Goal: Task Accomplishment & Management: Complete application form

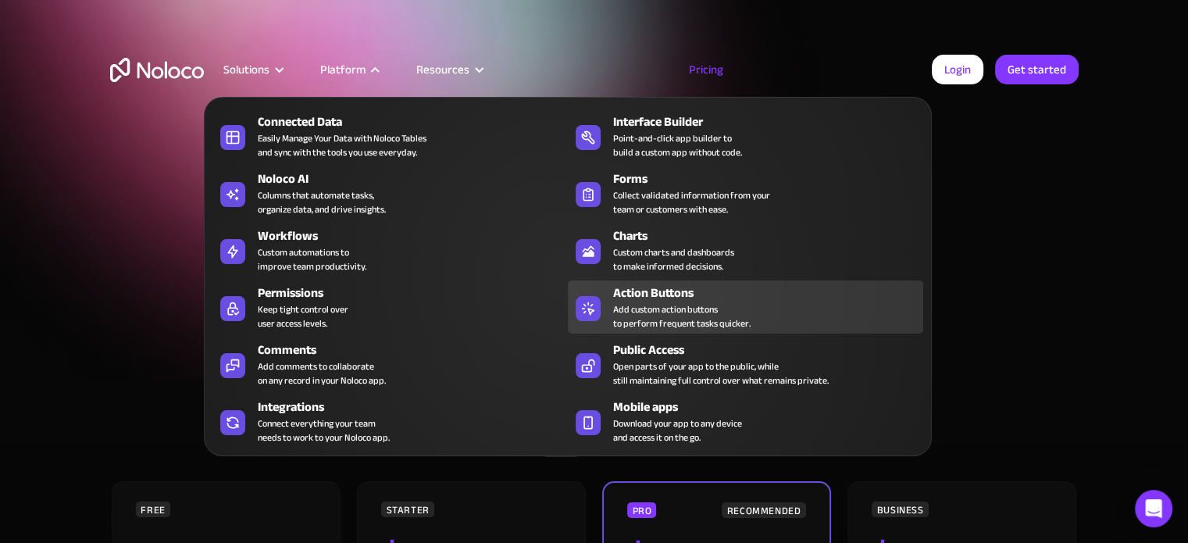
click at [709, 322] on div "Add custom action buttons to perform frequent tasks quicker." at bounding box center [681, 316] width 137 height 28
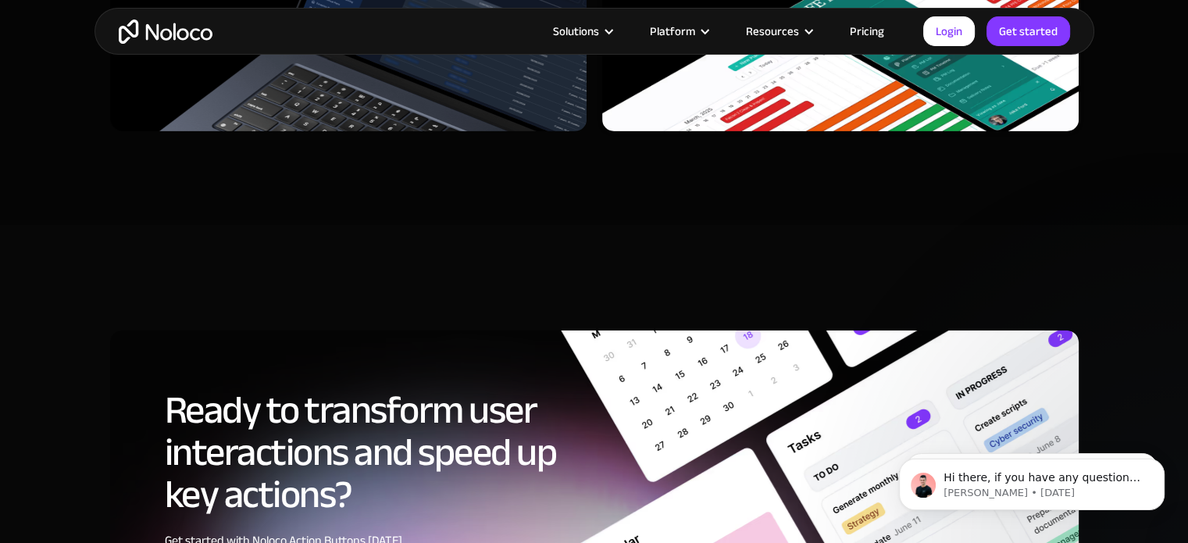
scroll to position [5388, 0]
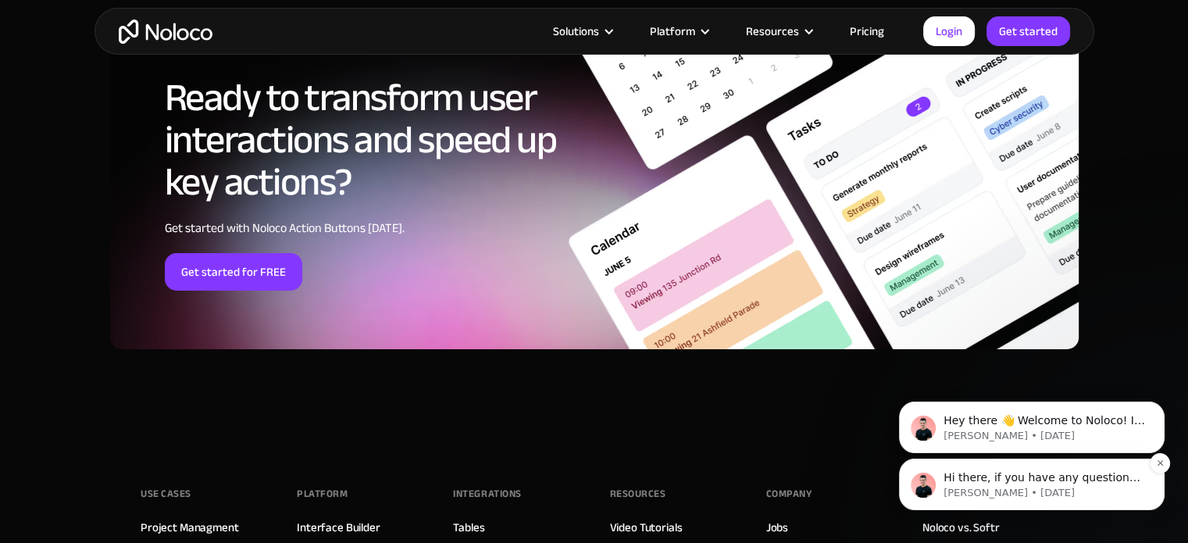
click at [960, 479] on span "Hi there, if you have any questions about our pricing, just let us know! Darragh" at bounding box center [1041, 493] width 197 height 44
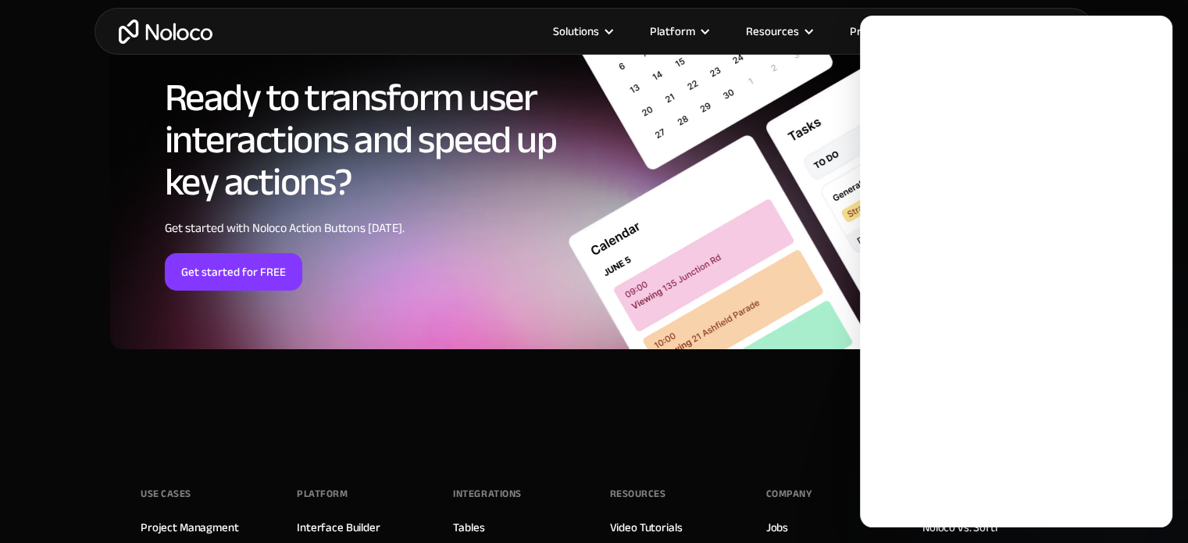
scroll to position [0, 0]
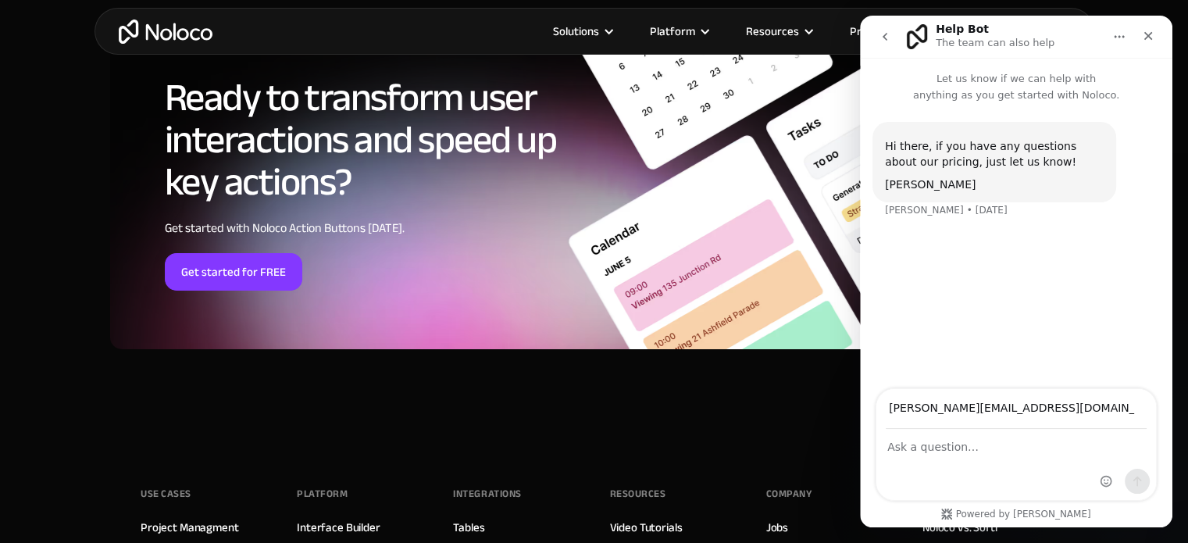
type input "matt@claribase.com"
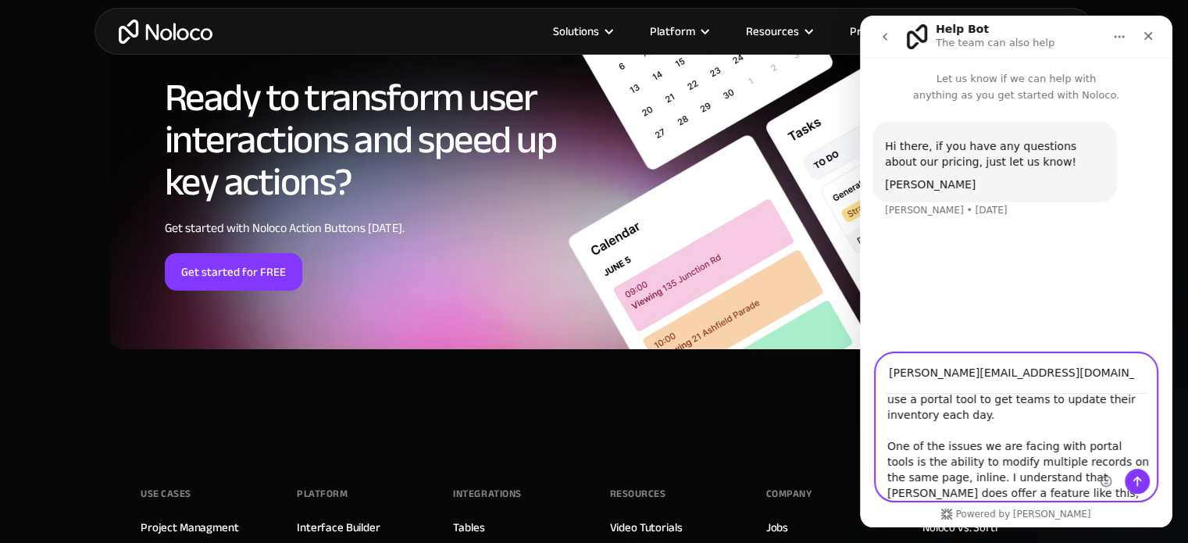
scroll to position [106, 0]
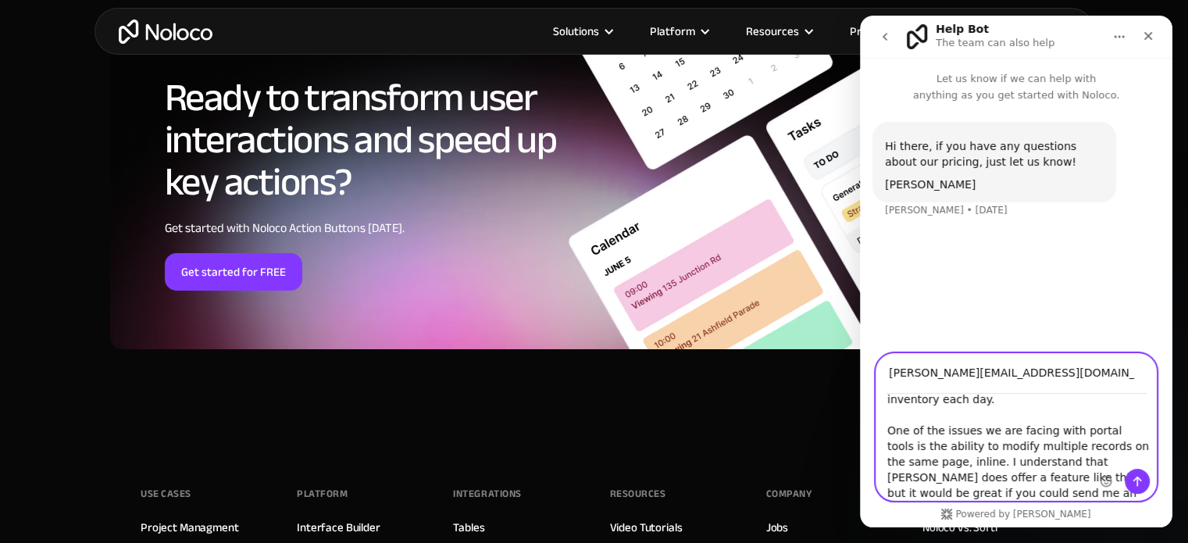
type textarea "Hi, I work for Claribase, an Airtable implementation consulting company. We hav…"
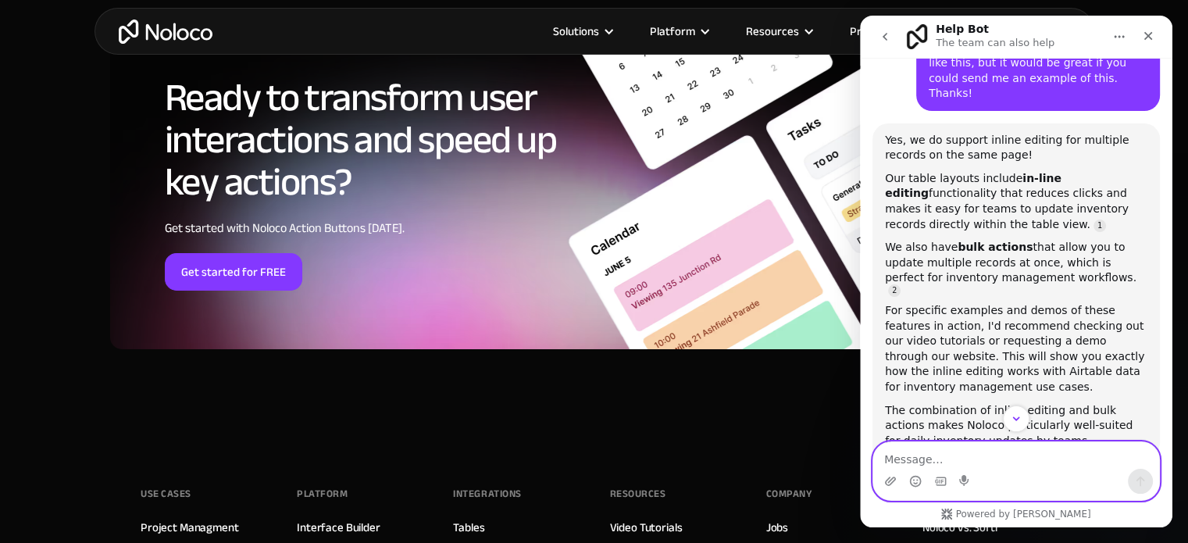
scroll to position [373, 0]
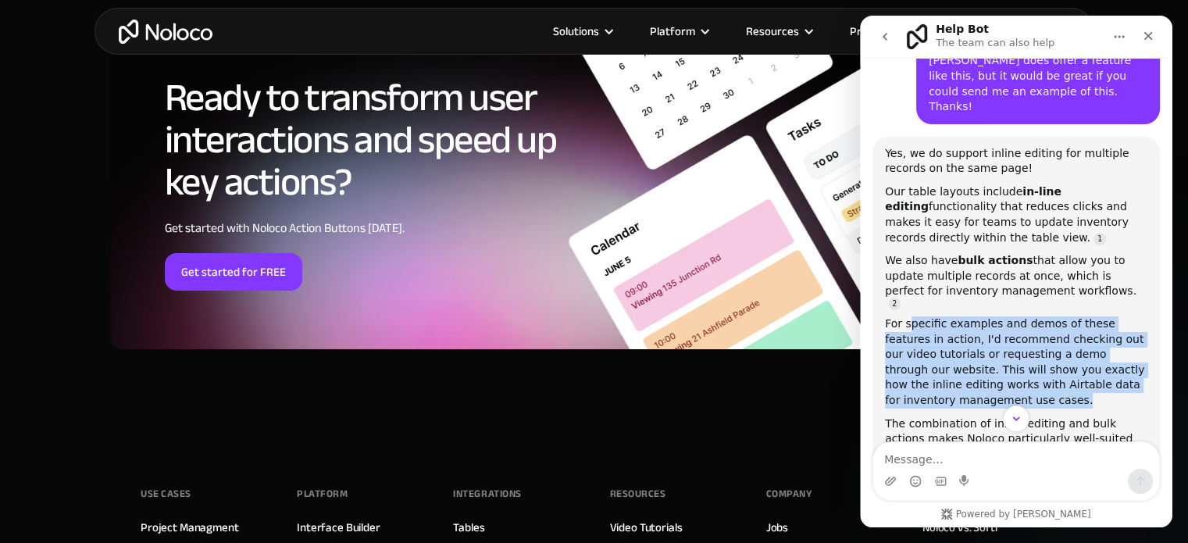
drag, startPoint x: 906, startPoint y: 271, endPoint x: 1048, endPoint y: 345, distance: 160.3
click at [1048, 345] on div "For specific examples and demos of these features in action, I'd recommend chec…" at bounding box center [1016, 362] width 262 height 92
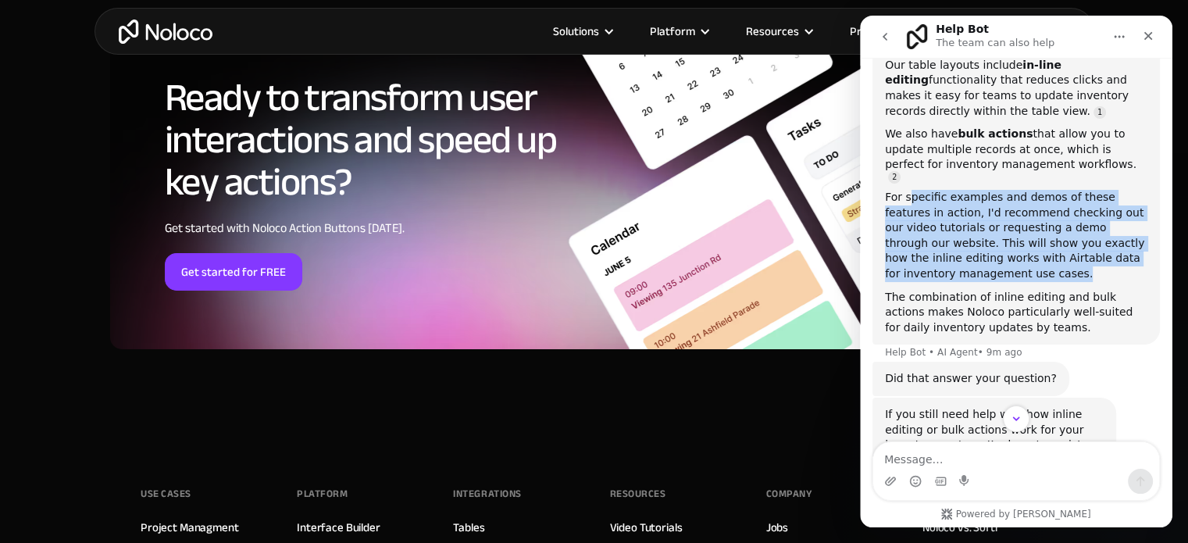
scroll to position [545, 0]
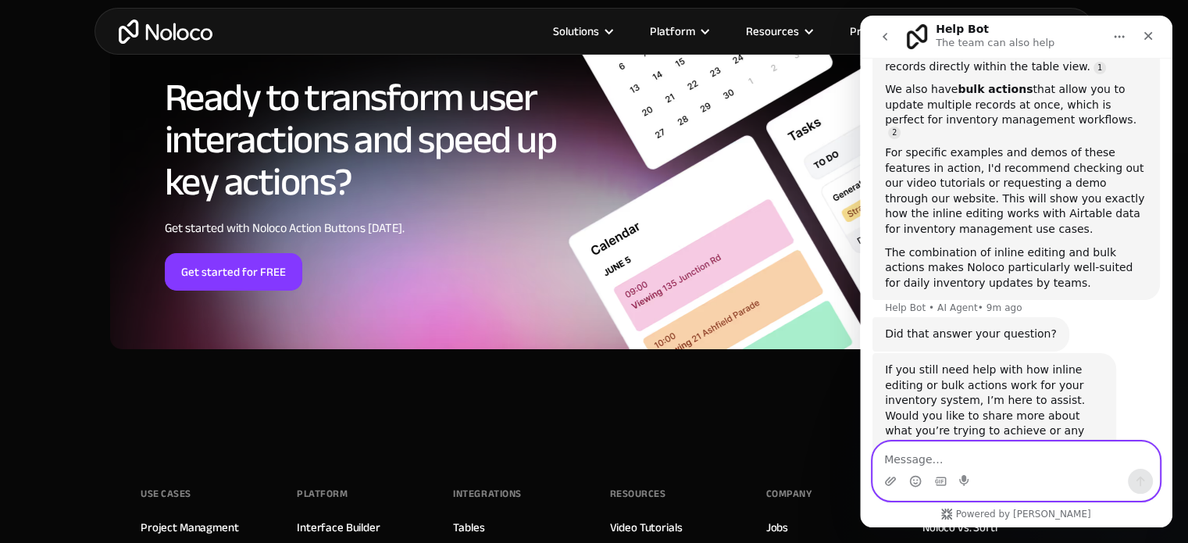
click at [943, 458] on textarea "Message…" at bounding box center [1016, 455] width 286 height 27
type textarea "How do I request a demo?"
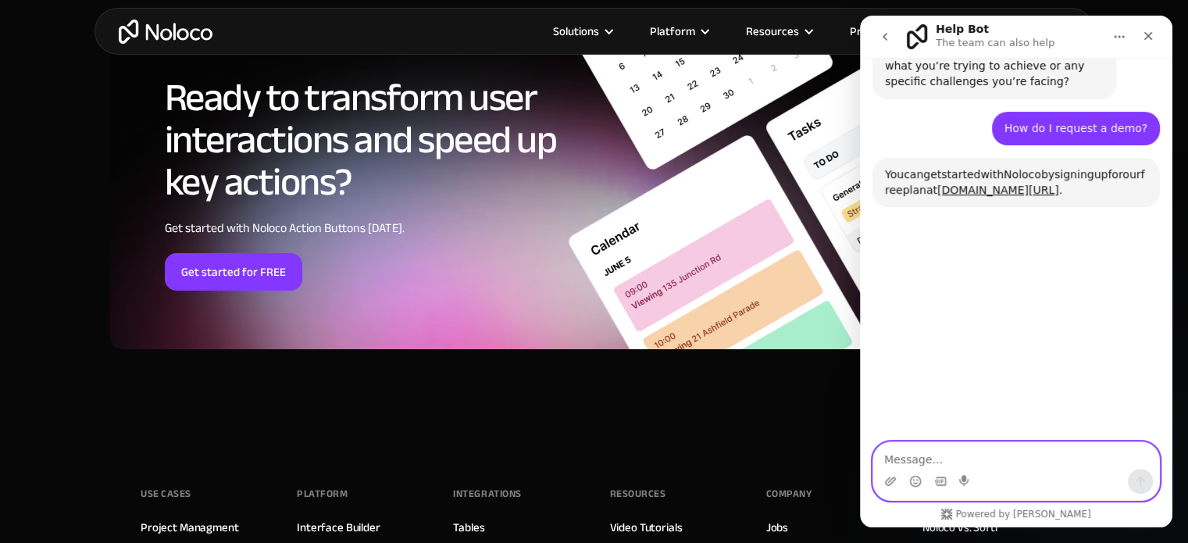
scroll to position [914, 0]
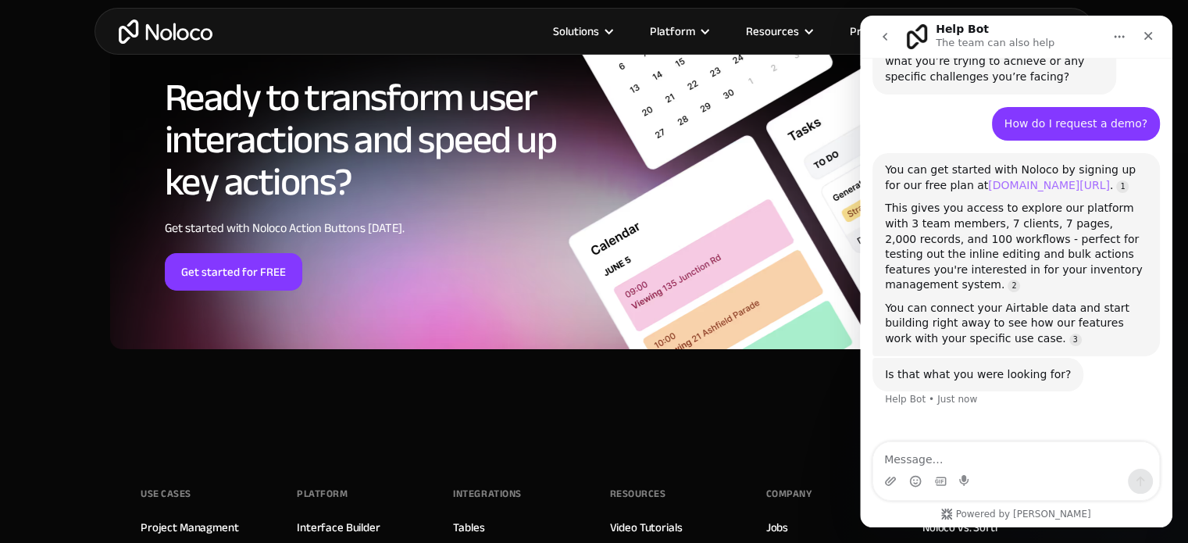
click at [1005, 179] on link "portals.noloco.io/register" at bounding box center [1049, 185] width 122 height 12
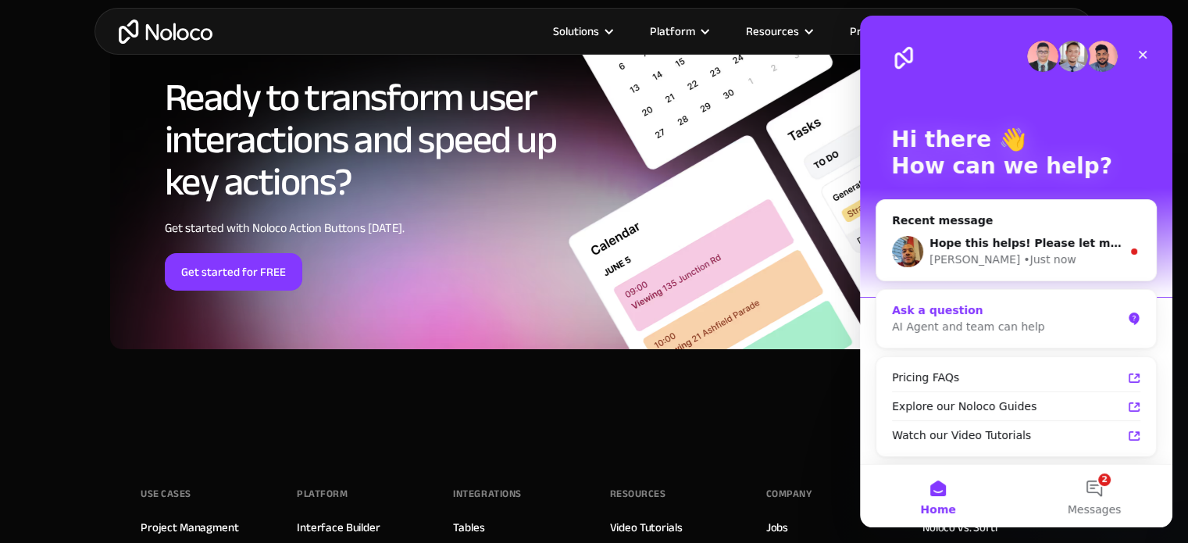
scroll to position [0, 0]
click at [1048, 258] on div "Carlos • Just now" at bounding box center [1025, 259] width 192 height 16
click at [1047, 244] on span "Hope this helps! Please let me know if you have other questions. We're happy to…" at bounding box center [1196, 243] width 535 height 12
click at [1091, 485] on button "2 Messages" at bounding box center [1094, 496] width 156 height 62
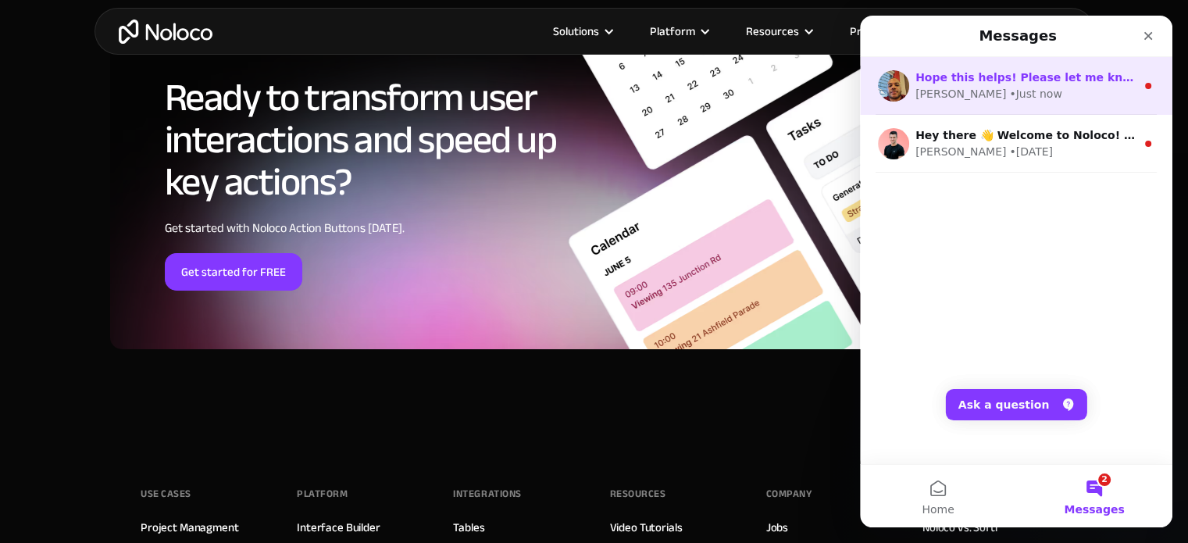
click at [1017, 89] on div "Carlos • Just now" at bounding box center [1025, 94] width 220 height 16
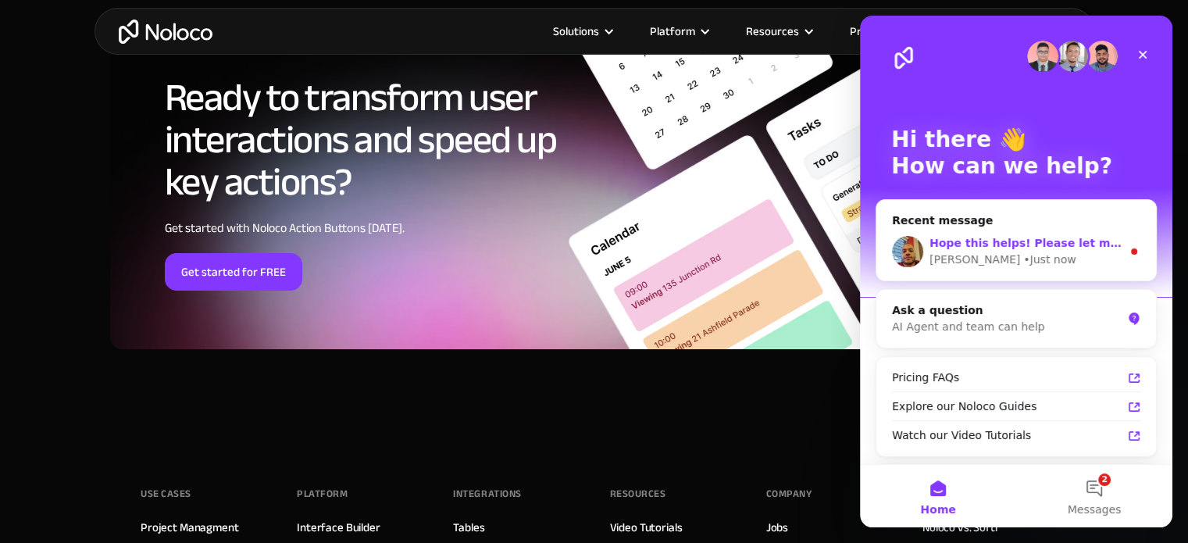
click at [1027, 241] on span "Hope this helps! Please let me know if you have other questions. We're happy to…" at bounding box center [1196, 243] width 535 height 12
click at [1099, 491] on button "2 Messages" at bounding box center [1094, 496] width 156 height 62
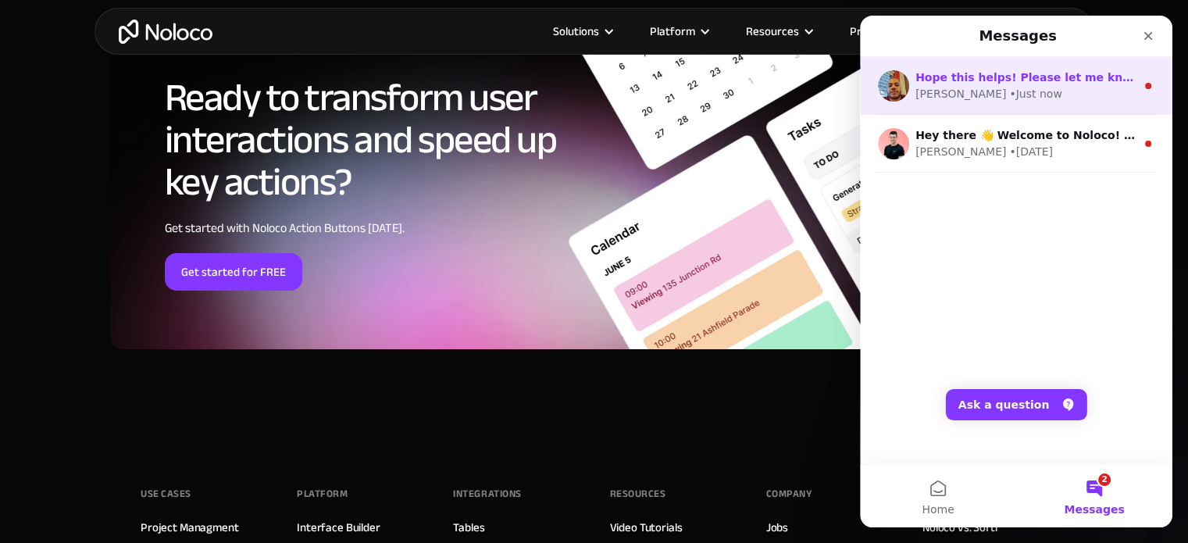
click at [1134, 104] on div "Hope this helps! Please let me know if you have other questions. We're happy to…" at bounding box center [1016, 86] width 312 height 58
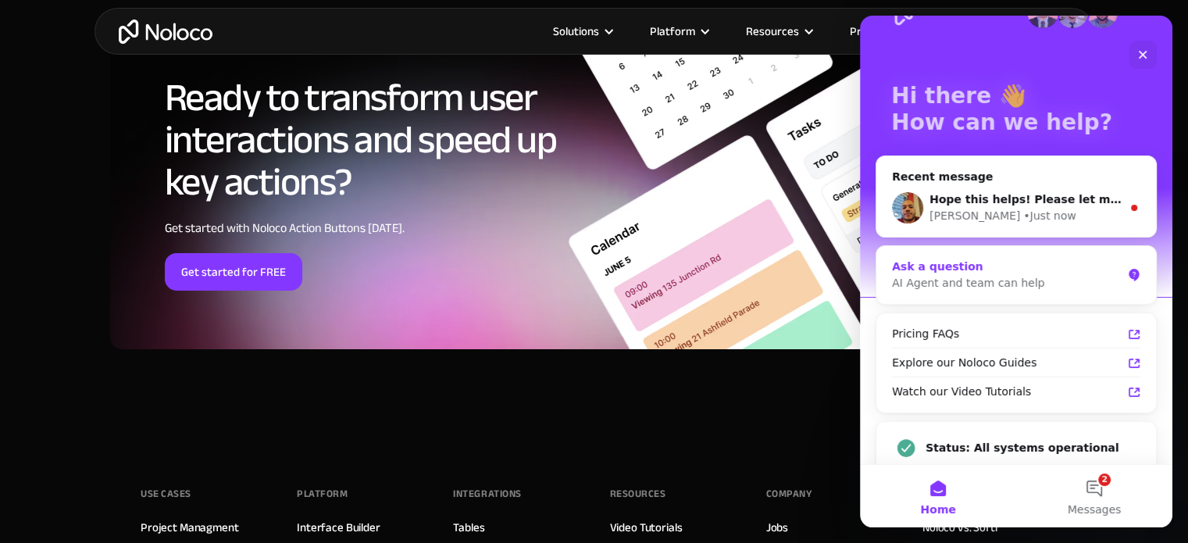
scroll to position [59, 0]
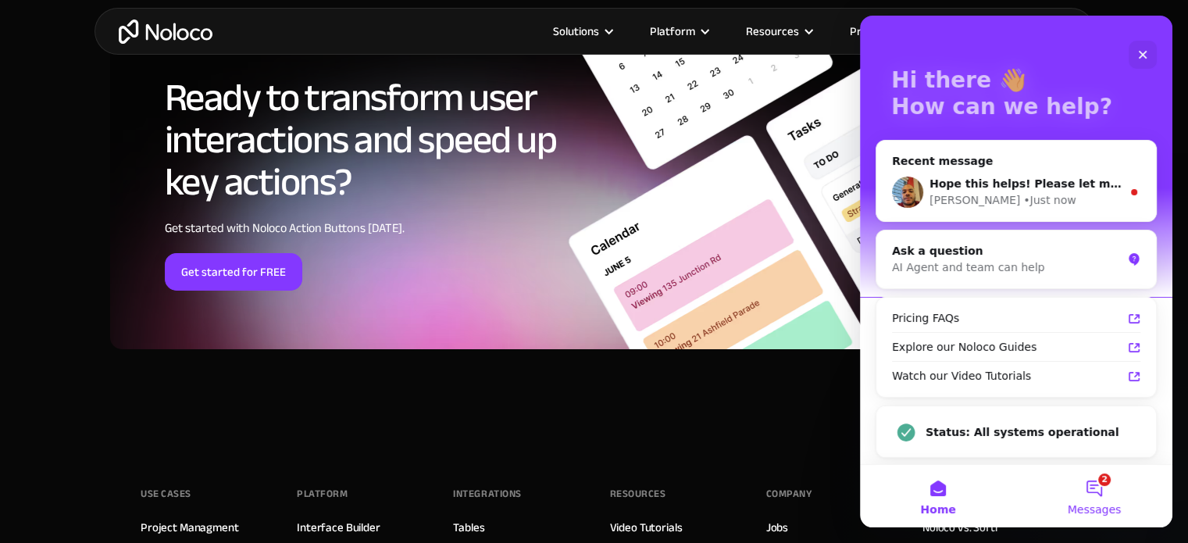
click at [1099, 491] on button "2 Messages" at bounding box center [1094, 496] width 156 height 62
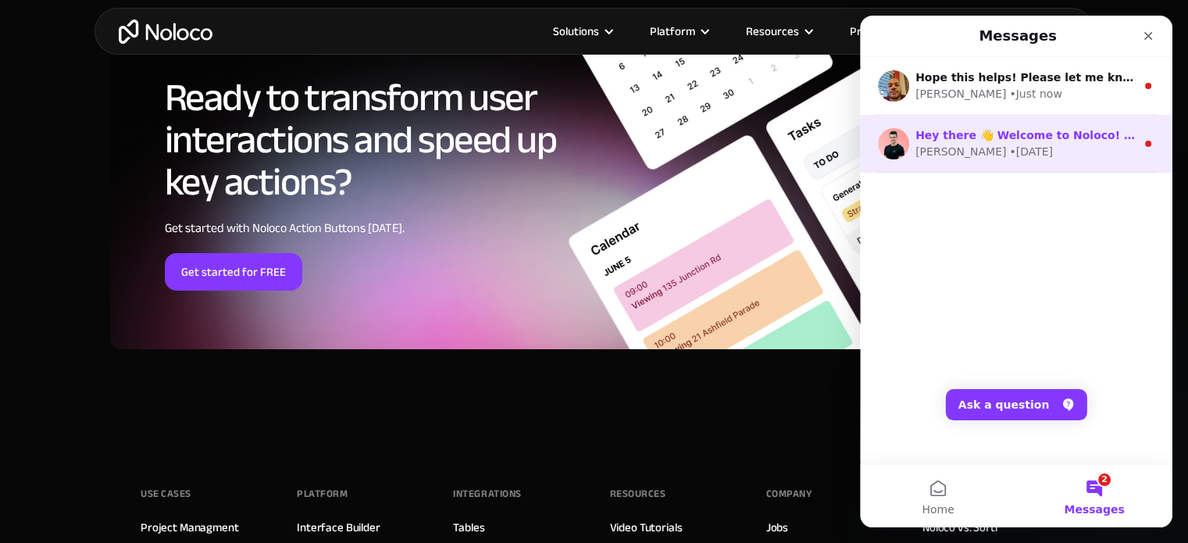
click at [1067, 155] on div "Darragh • 2w ago" at bounding box center [1025, 152] width 220 height 16
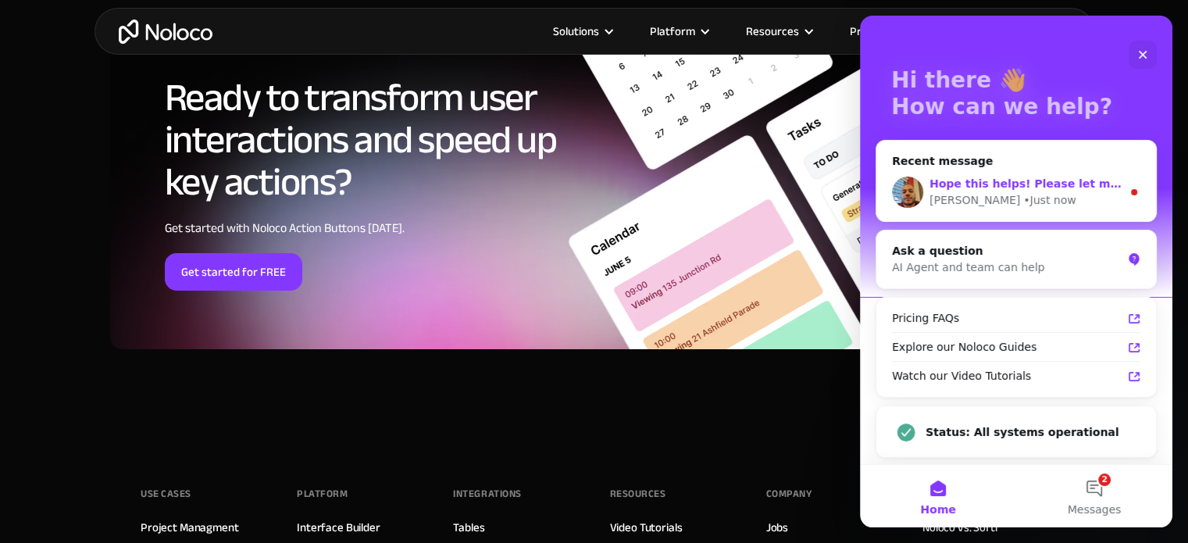
click at [978, 191] on div "Hope this helps! Please let me know if you have other questions. We're happy to…" at bounding box center [1025, 184] width 192 height 16
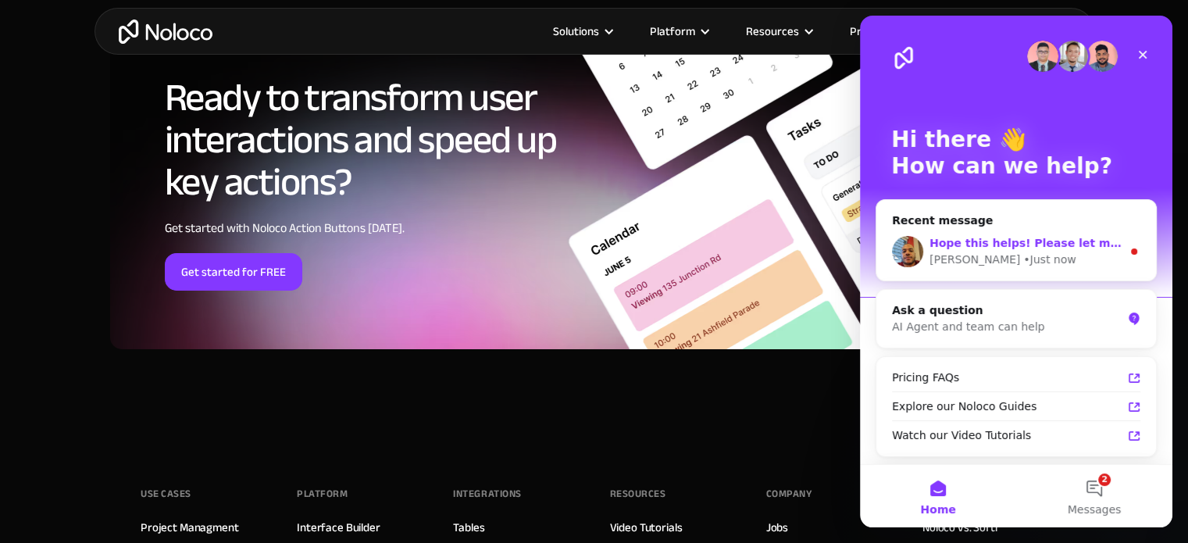
click at [971, 239] on span "Hope this helps! Please let me know if you have other questions. We're happy to…" at bounding box center [1196, 243] width 535 height 12
click at [1053, 246] on span "Hope this helps! Please let me know if you have other questions. We're happy to…" at bounding box center [1196, 243] width 535 height 12
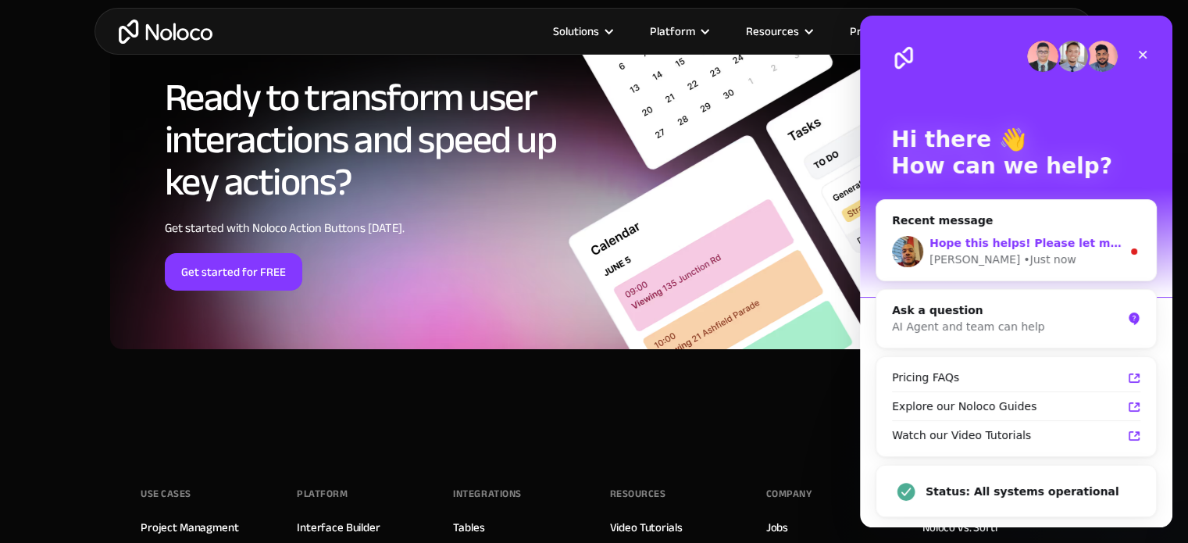
click at [1053, 246] on div "Intercom messenger" at bounding box center [1016, 271] width 312 height 511
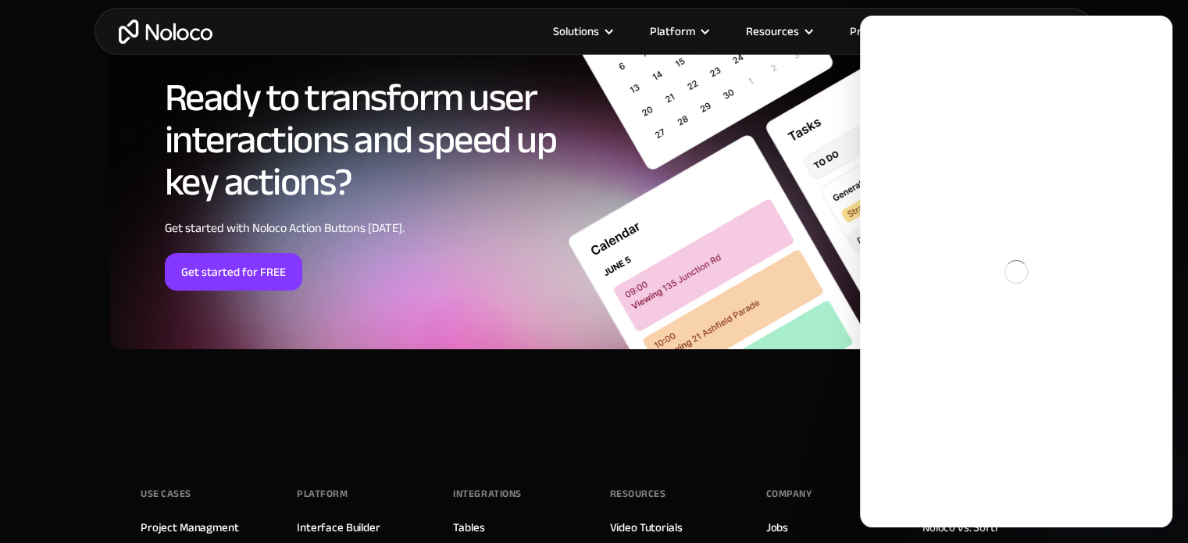
click at [1053, 246] on div "Intercom messenger" at bounding box center [1016, 271] width 312 height 511
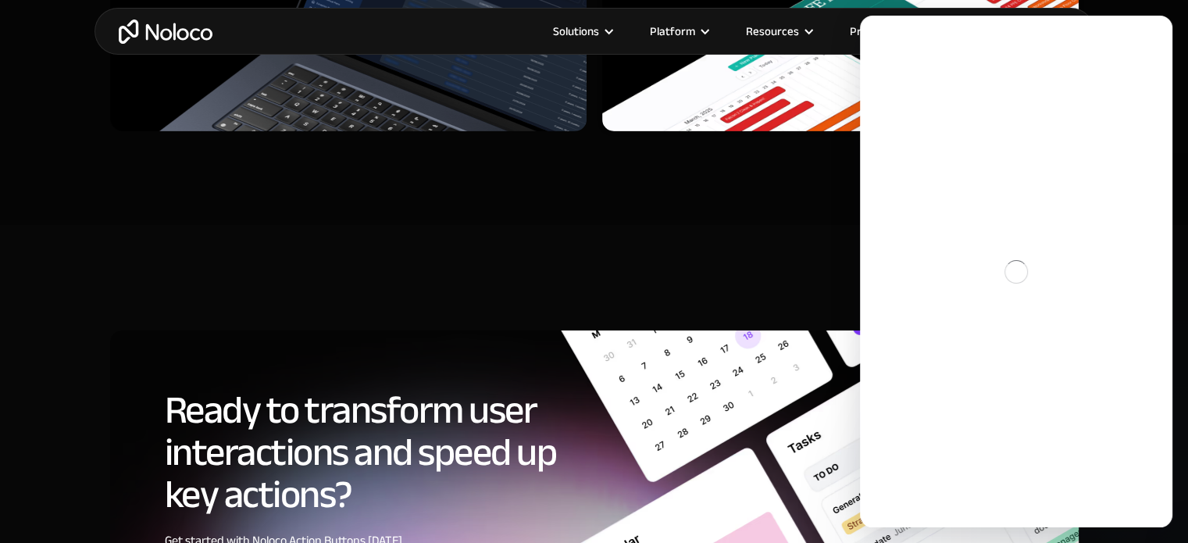
click at [1003, 262] on div "Intercom messenger" at bounding box center [1016, 271] width 312 height 511
click at [1006, 255] on div "Intercom messenger" at bounding box center [1016, 271] width 312 height 511
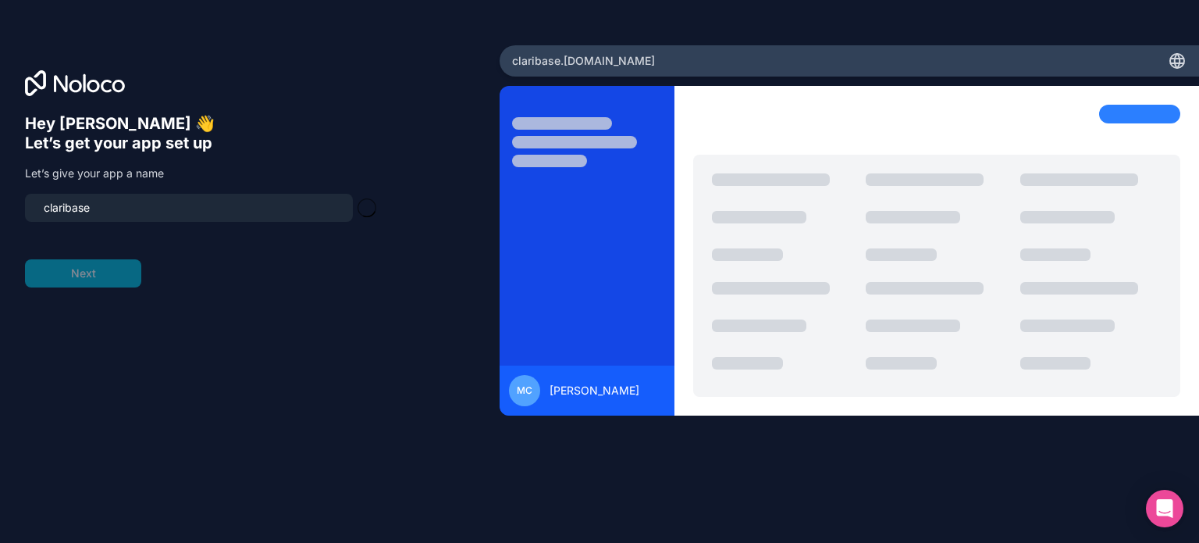
type input "claribase-app"
click at [89, 265] on button "Next" at bounding box center [83, 273] width 116 height 28
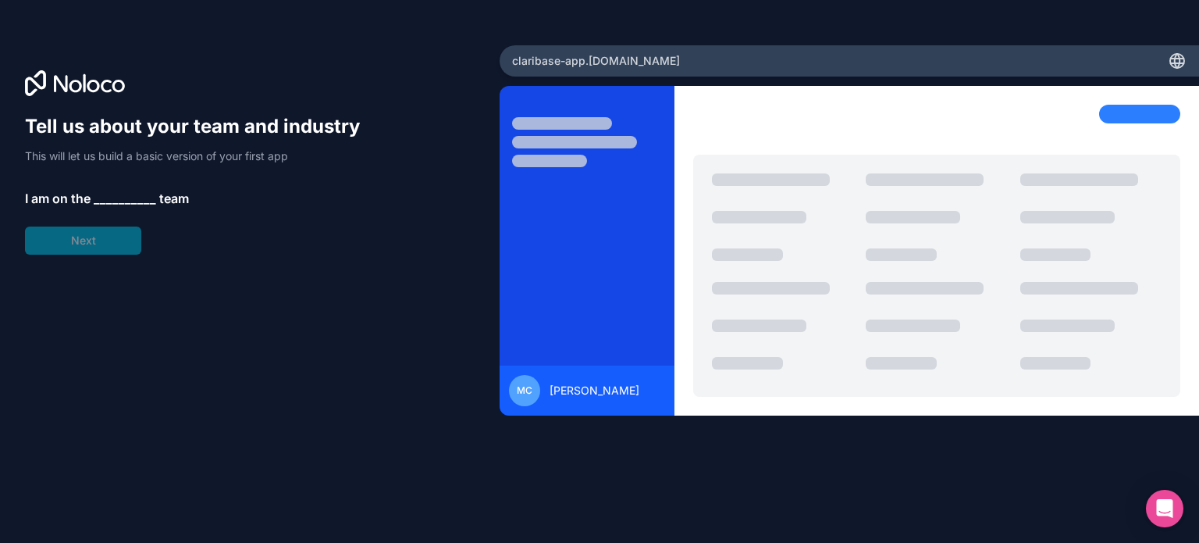
click at [108, 194] on span "__________" at bounding box center [125, 198] width 62 height 19
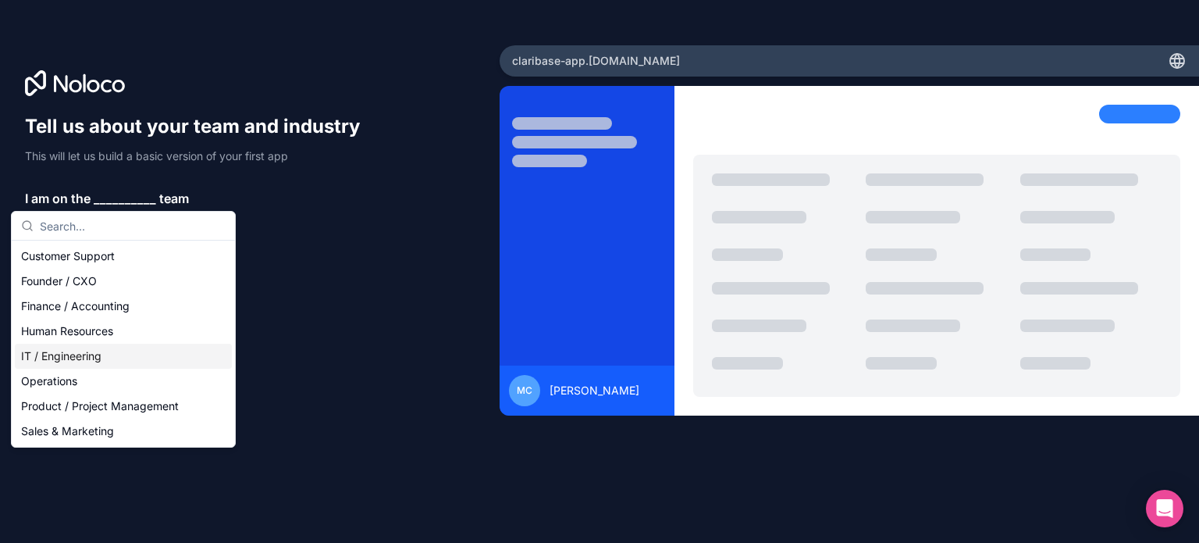
click at [103, 356] on div "IT / Engineering" at bounding box center [123, 356] width 217 height 25
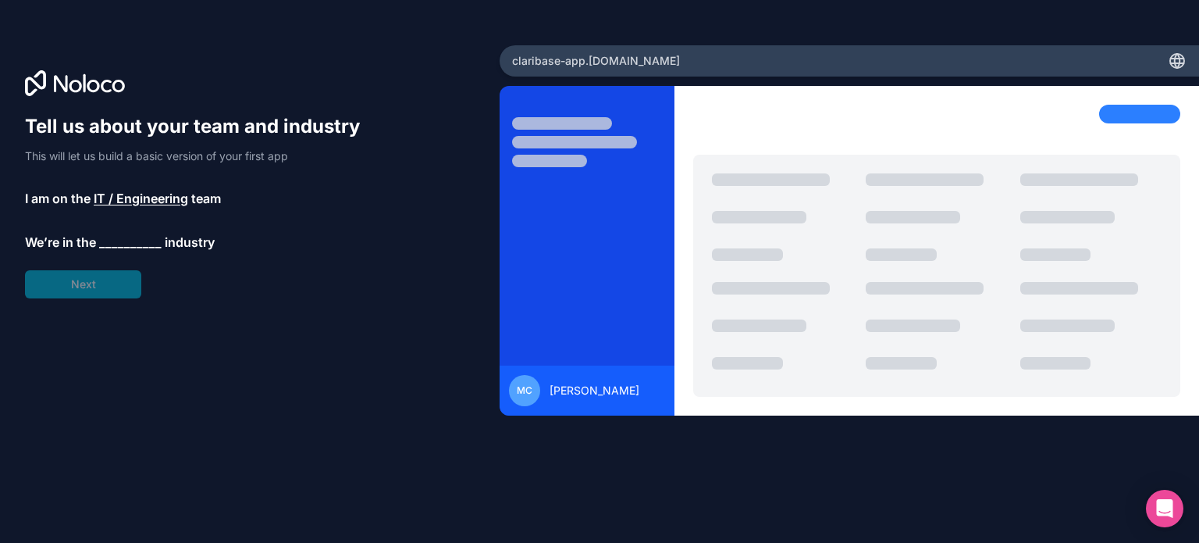
click at [115, 243] on span "__________" at bounding box center [130, 242] width 62 height 19
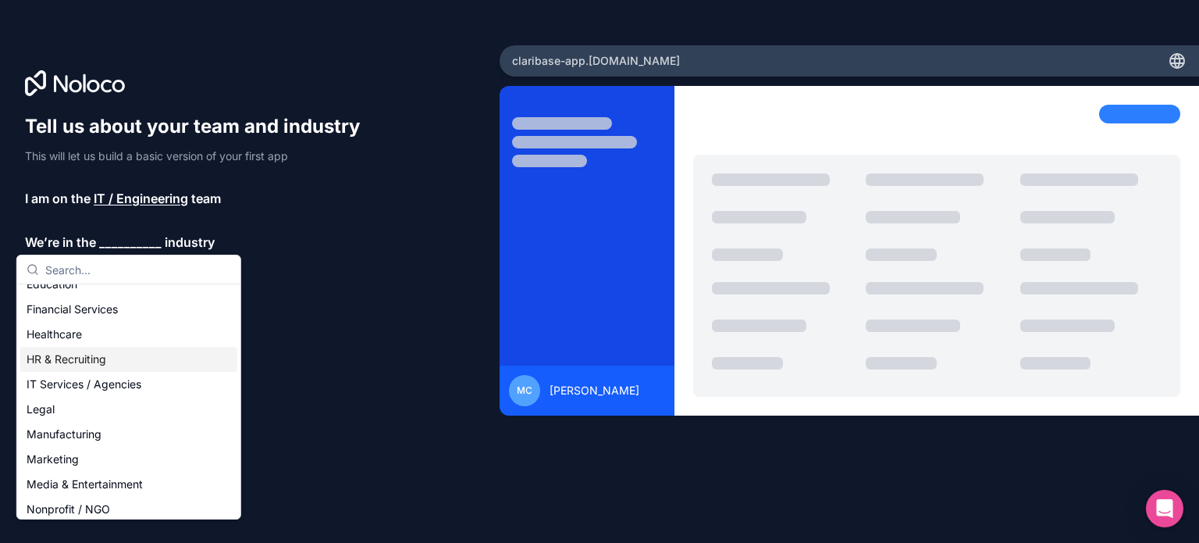
scroll to position [78, 0]
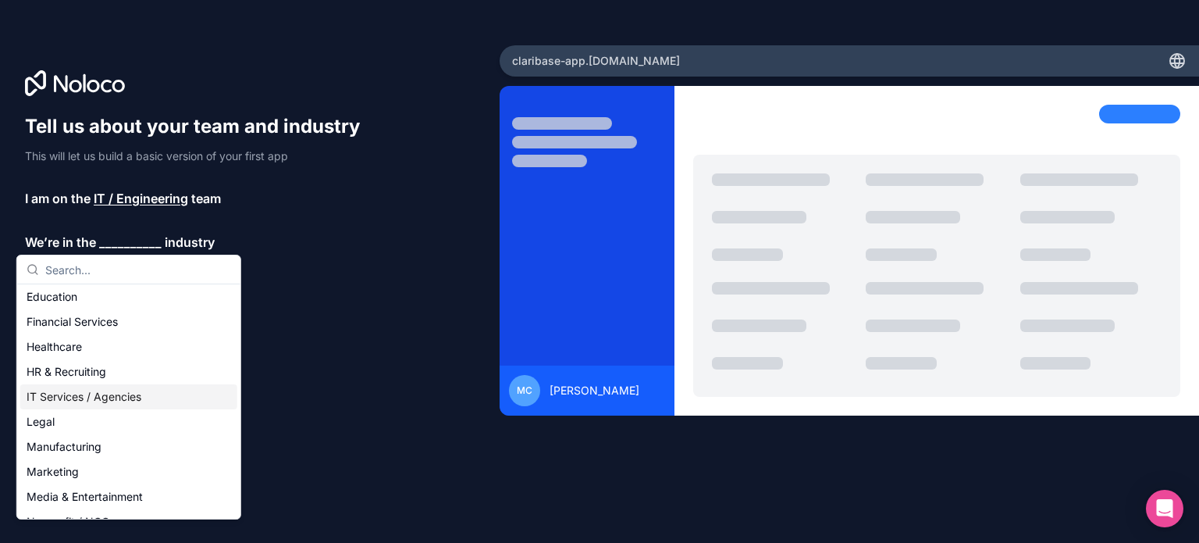
click at [95, 397] on div "IT Services / Agencies" at bounding box center [128, 396] width 217 height 25
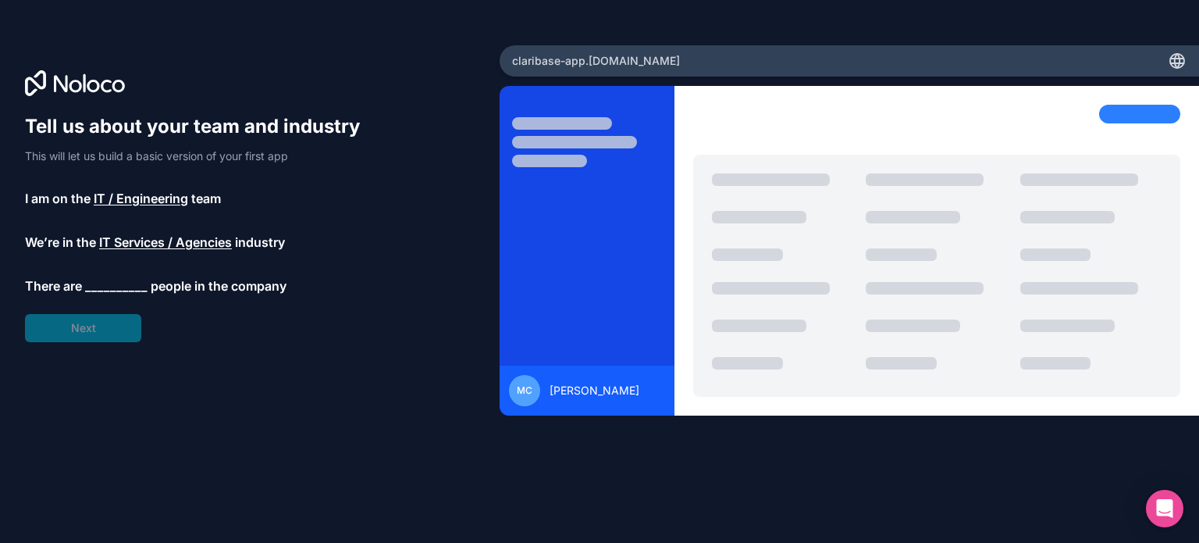
click at [116, 294] on span "__________" at bounding box center [116, 285] width 62 height 19
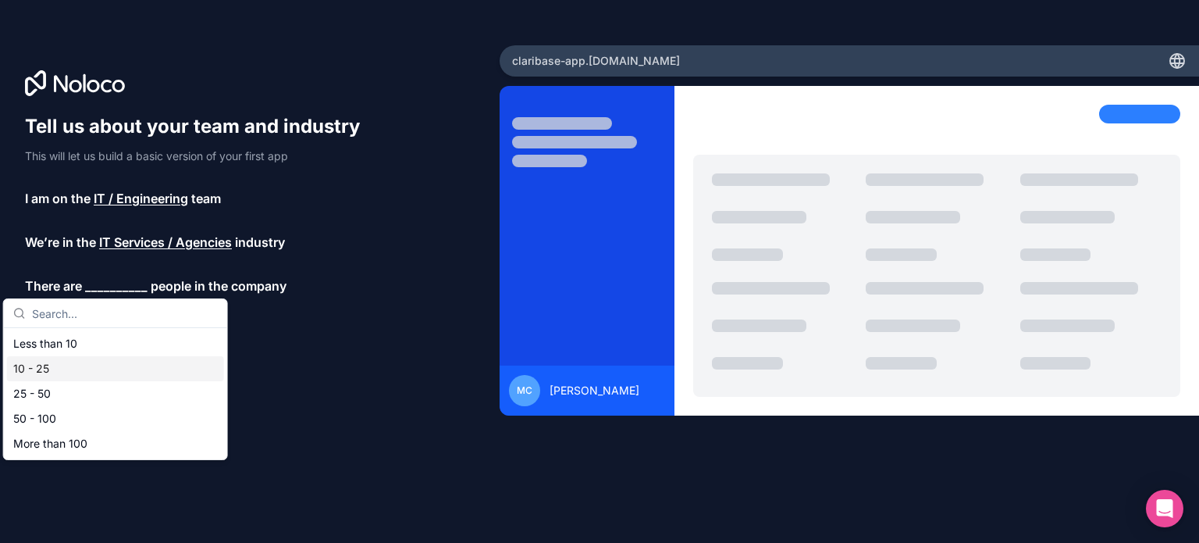
click at [89, 358] on div "10 - 25" at bounding box center [115, 368] width 217 height 25
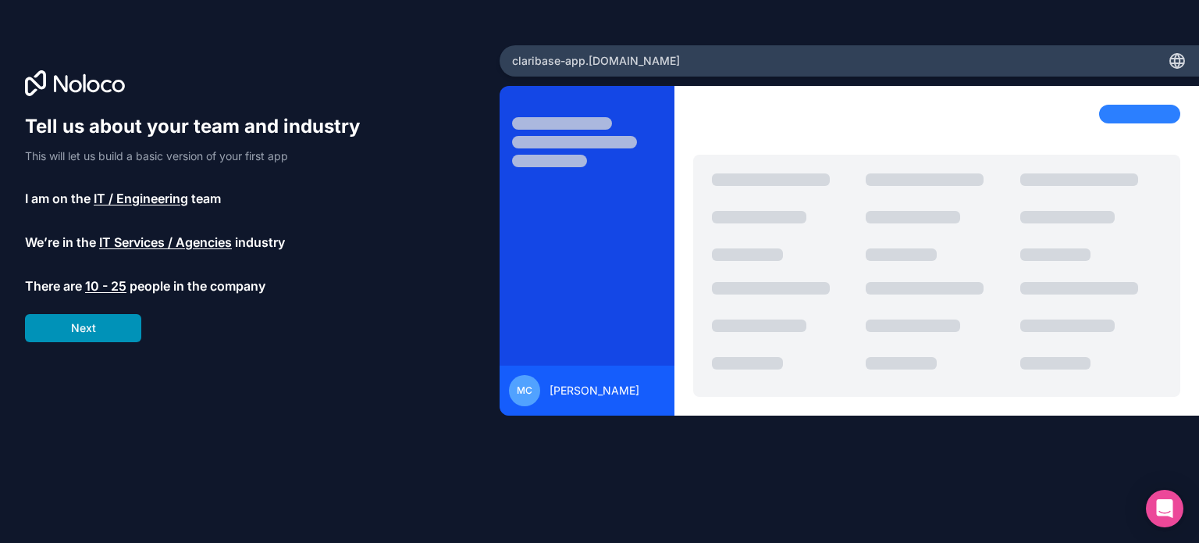
click at [70, 330] on button "Next" at bounding box center [83, 328] width 116 height 28
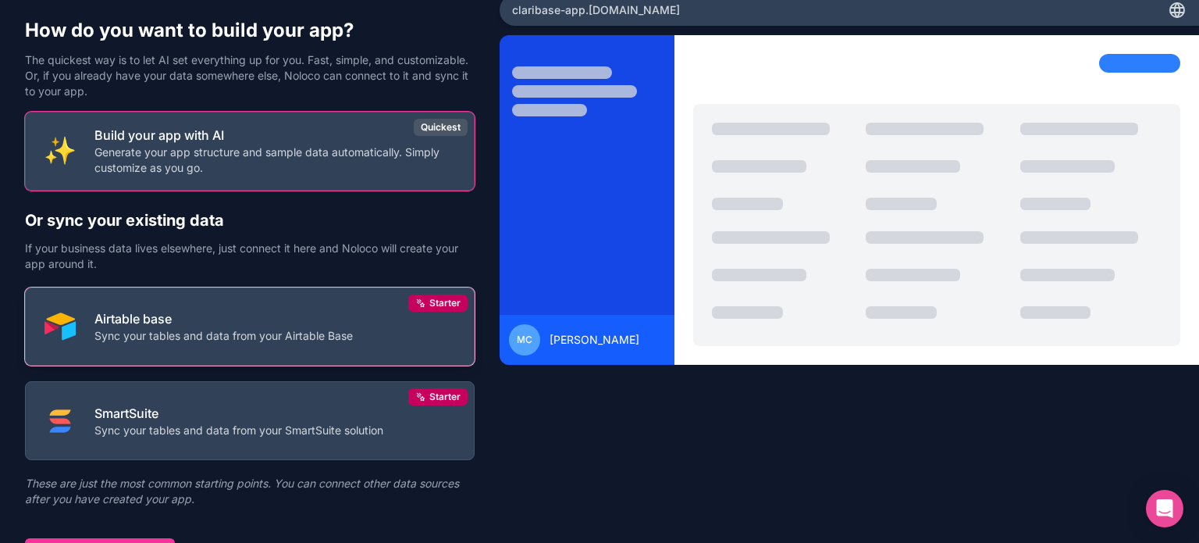
scroll to position [73, 0]
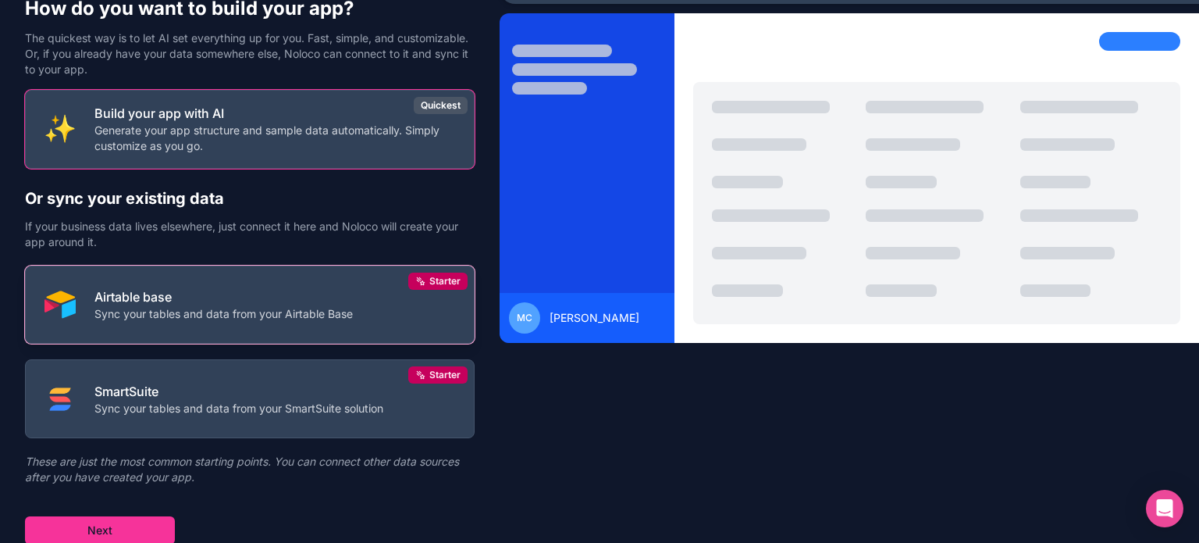
click at [184, 290] on p "Airtable base" at bounding box center [223, 296] width 258 height 19
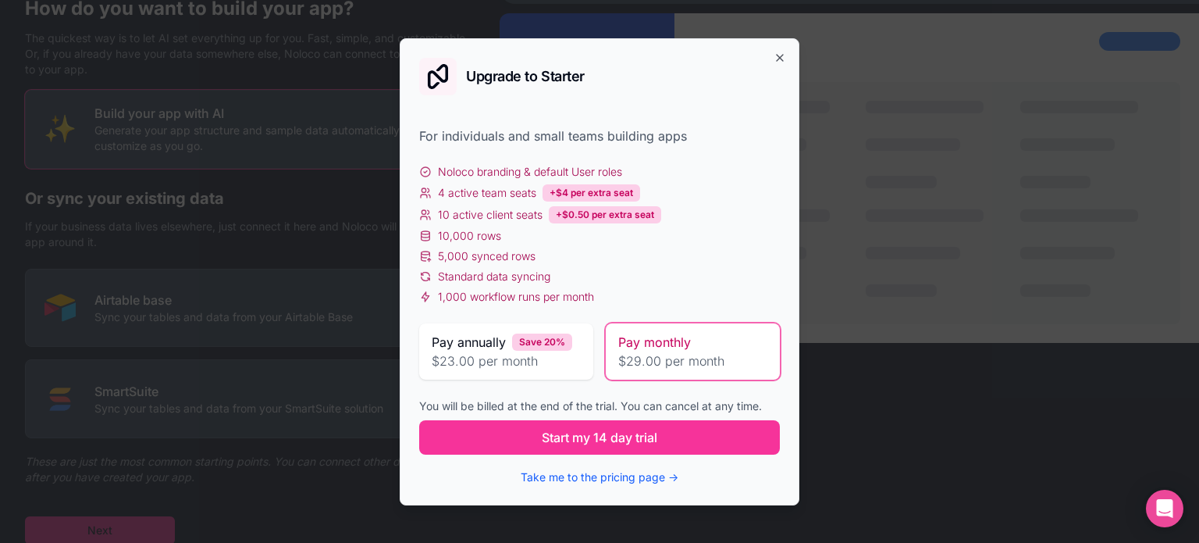
click at [775, 49] on div "Upgrade to Starter For individuals and small teams building apps Noloco brandin…" at bounding box center [600, 271] width 400 height 467
click at [776, 54] on icon "button" at bounding box center [780, 58] width 12 height 12
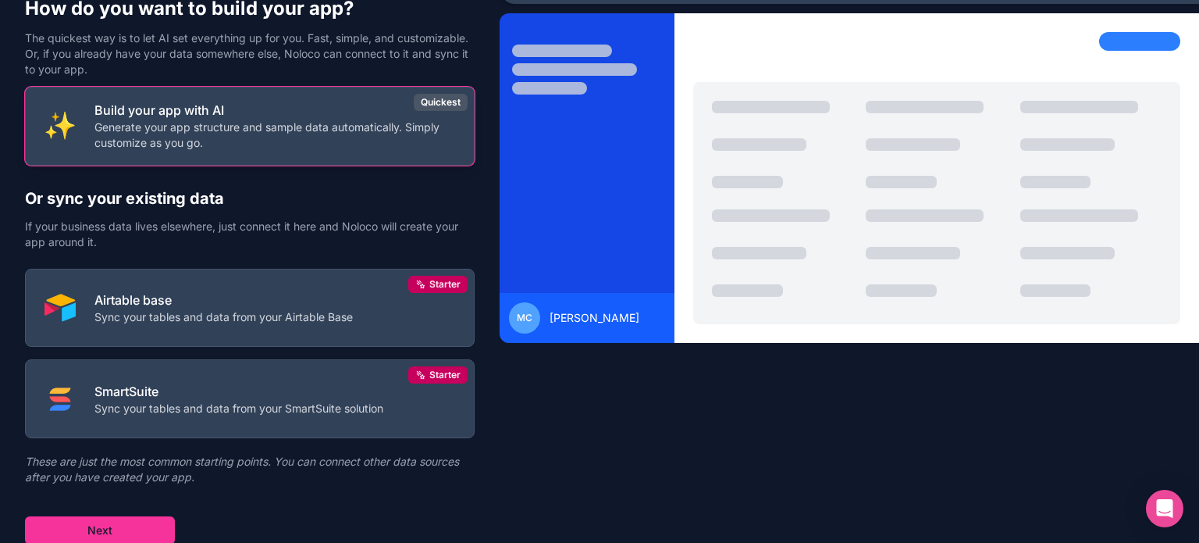
click at [148, 144] on p "Generate your app structure and sample data automatically. Simply customize as …" at bounding box center [274, 134] width 361 height 31
click at [298, 123] on p "Generate your app structure and sample data automatically. Simply customize as …" at bounding box center [274, 134] width 361 height 31
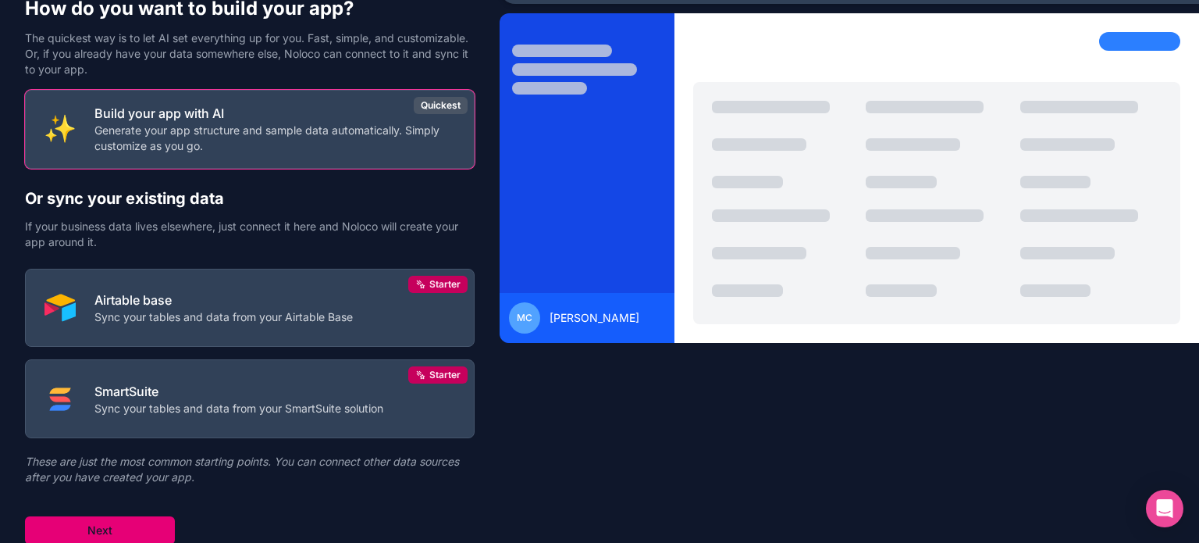
click at [115, 533] on button "Next" at bounding box center [100, 530] width 150 height 28
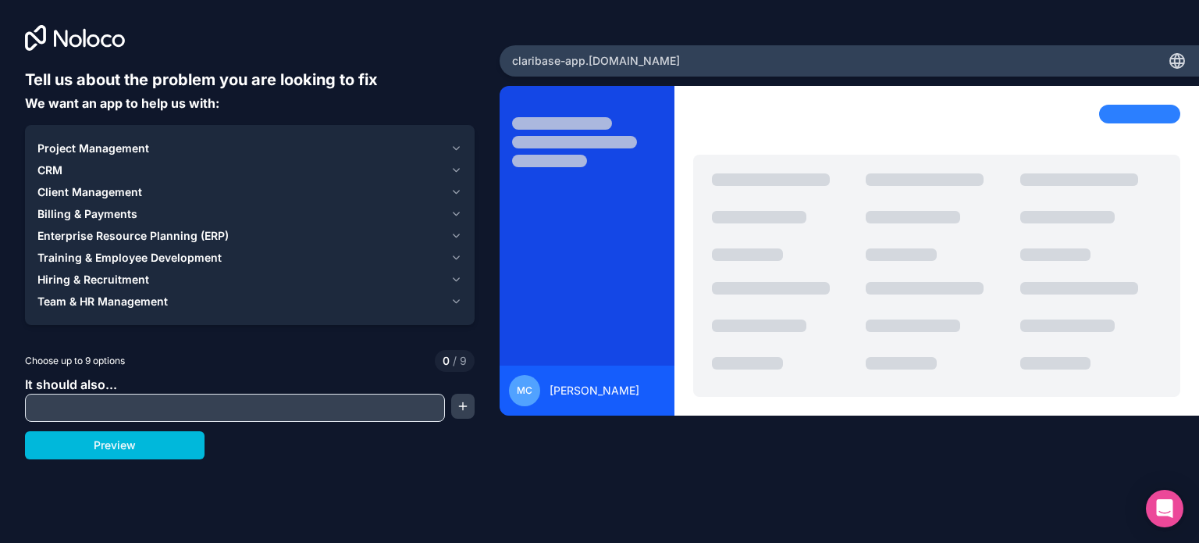
click at [106, 411] on input "text" at bounding box center [235, 408] width 412 height 22
click at [454, 145] on icon "button" at bounding box center [457, 148] width 12 height 12
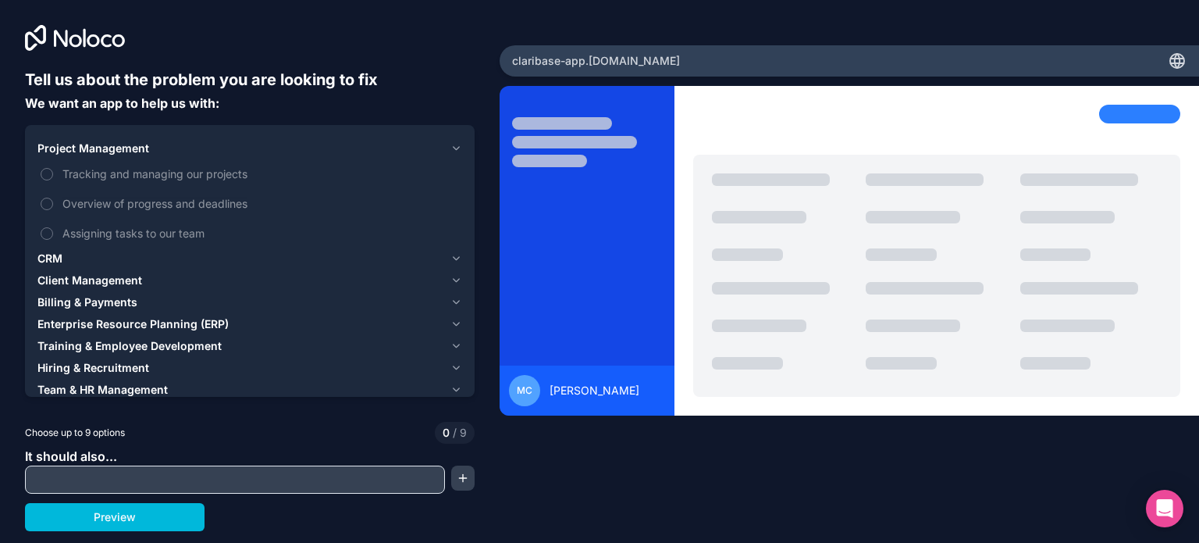
click at [454, 145] on icon "button" at bounding box center [457, 148] width 12 height 12
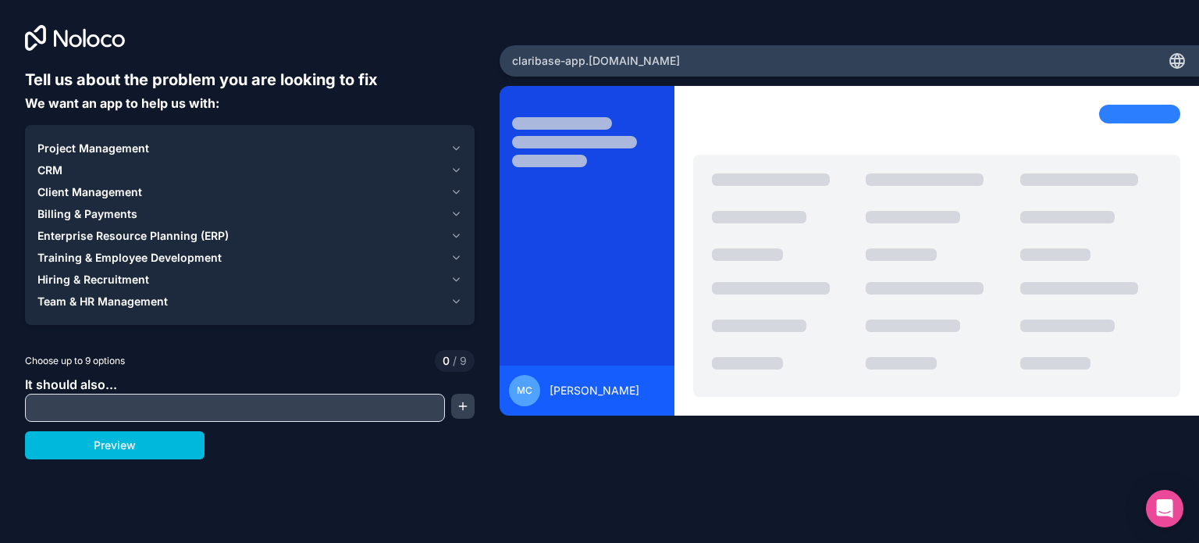
click at [112, 398] on input "text" at bounding box center [235, 408] width 412 height 22
type input "Build a list of food items with the ability to track quantities"
click at [127, 430] on div "Tell us about the problem you are looking to fix We want an app to help us with…" at bounding box center [250, 264] width 450 height 390
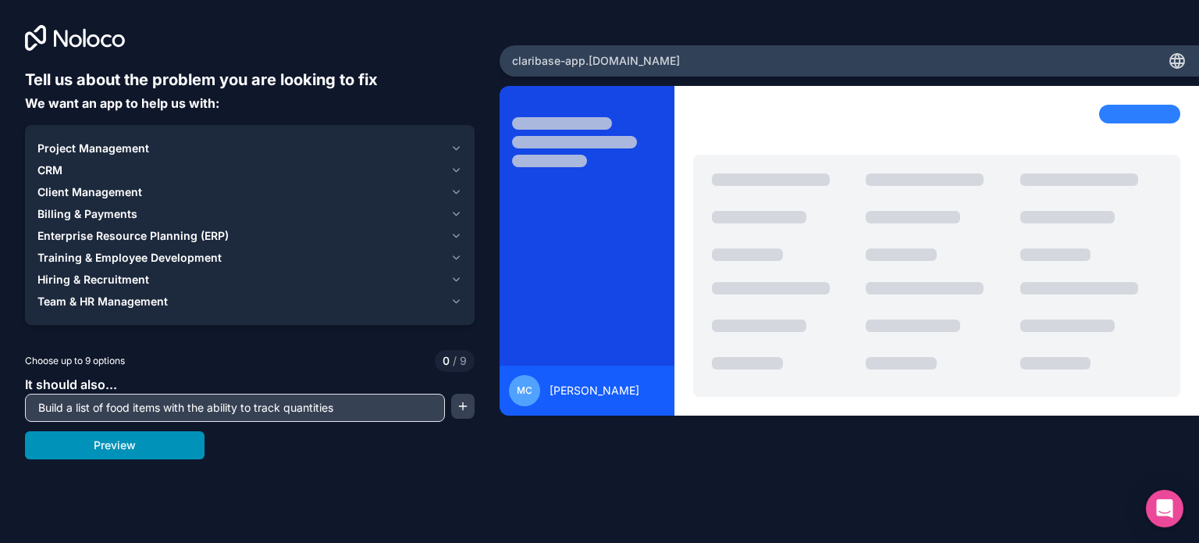
drag, startPoint x: 139, startPoint y: 454, endPoint x: 138, endPoint y: 446, distance: 7.8
click at [138, 448] on button "Preview" at bounding box center [115, 445] width 180 height 28
click at [459, 408] on button "button" at bounding box center [462, 406] width 23 height 25
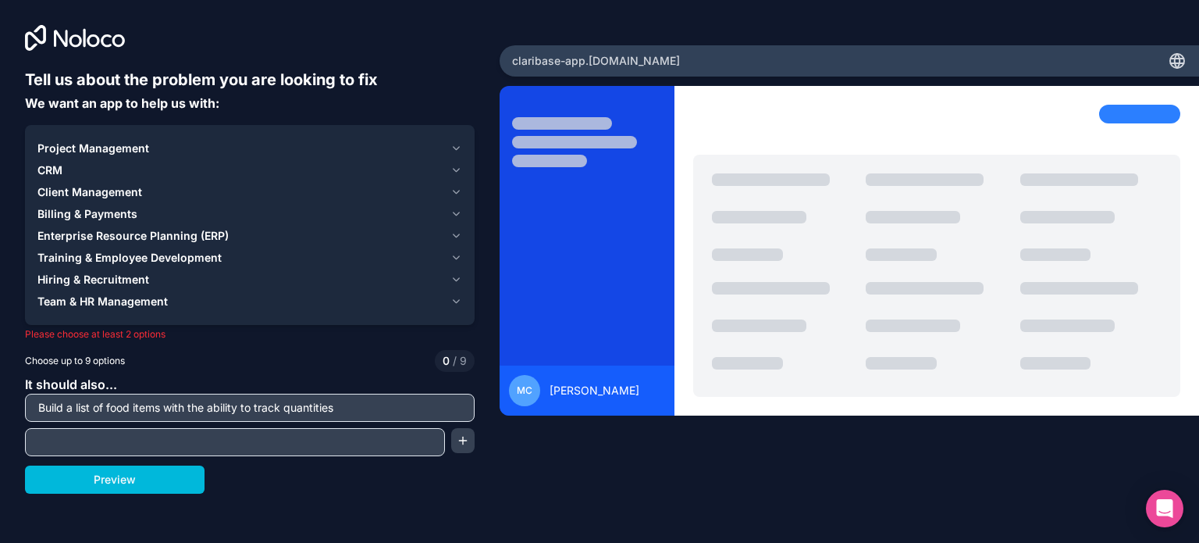
click at [368, 440] on input "text" at bounding box center [235, 442] width 412 height 22
type input "f"
click at [116, 478] on button "Preview" at bounding box center [115, 479] width 180 height 28
drag, startPoint x: 344, startPoint y: 441, endPoint x: 12, endPoint y: 425, distance: 333.0
click at [12, 425] on div "Tell us about the problem you are looking to fix We want an app to help us with…" at bounding box center [250, 226] width 500 height 452
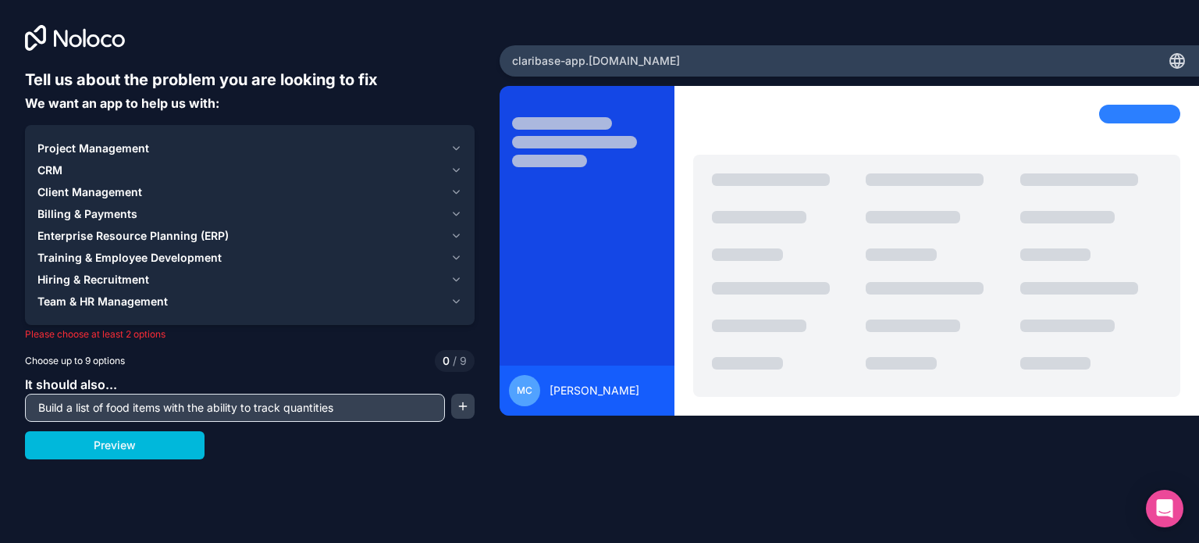
click at [112, 303] on span "Team & HR Management" at bounding box center [102, 302] width 130 height 16
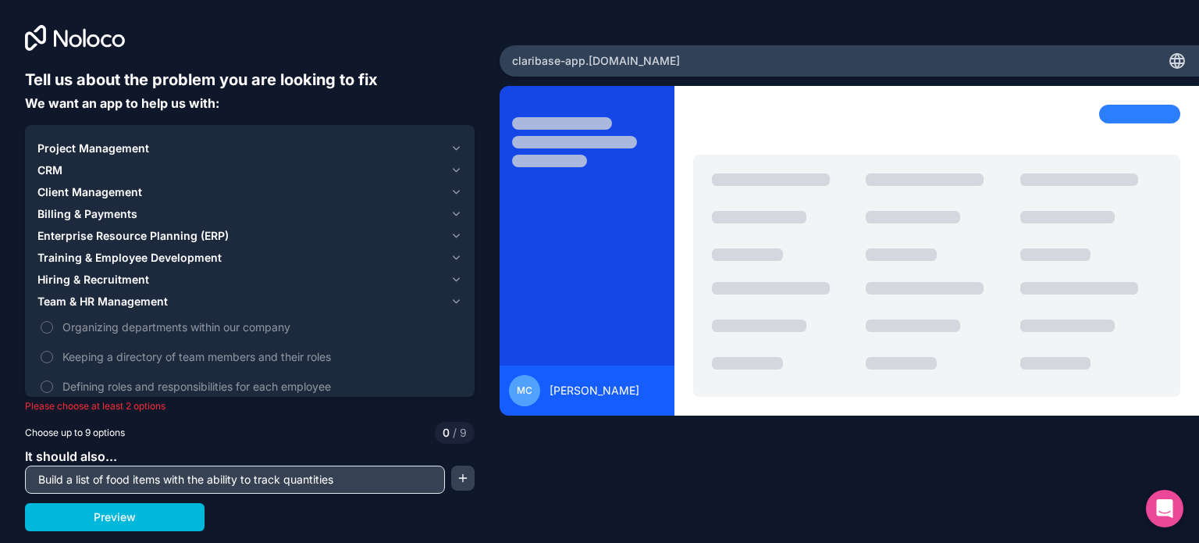
click at [78, 231] on span "Enterprise Resource Planning (ERP)" at bounding box center [132, 236] width 191 height 16
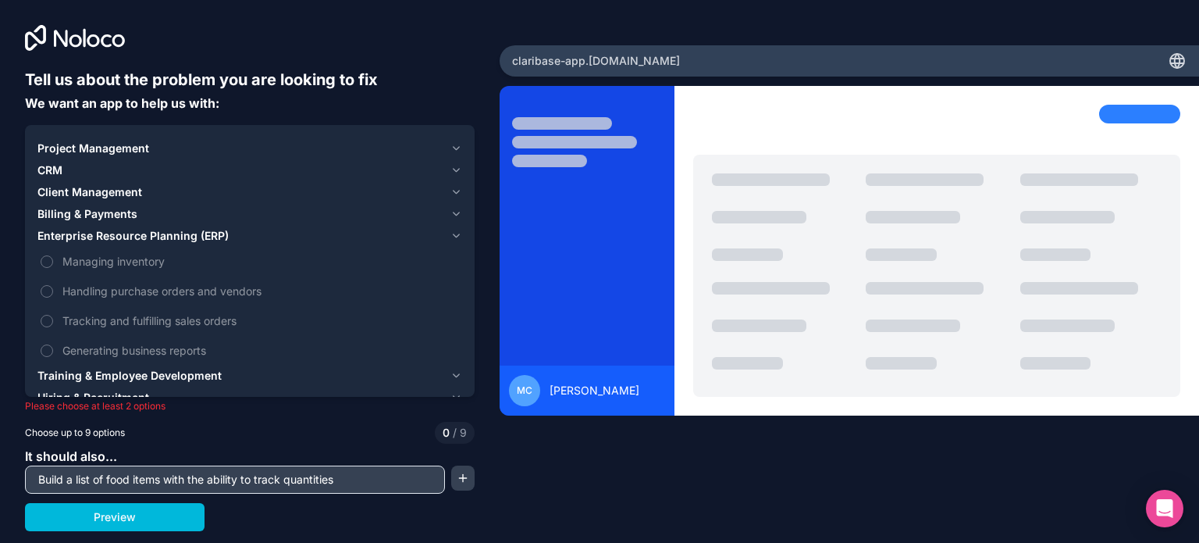
click at [30, 263] on div "Project Management CRM Client Management Billing & Payments Enterprise Resource…" at bounding box center [250, 284] width 450 height 318
click at [45, 262] on button "Managing inventory" at bounding box center [47, 261] width 12 height 12
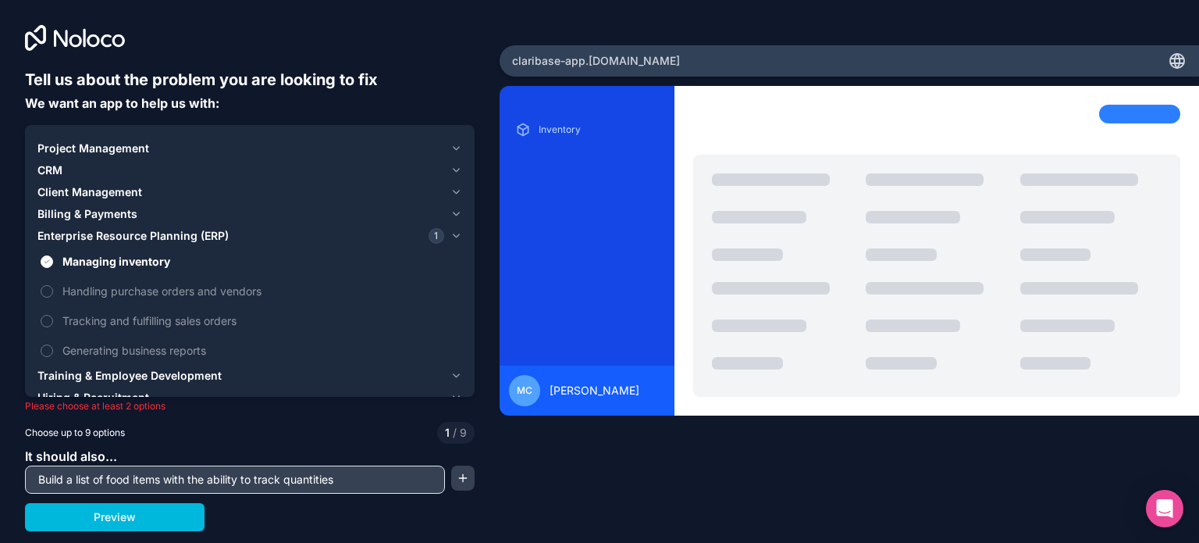
click at [150, 231] on span "Enterprise Resource Planning (ERP)" at bounding box center [132, 236] width 191 height 16
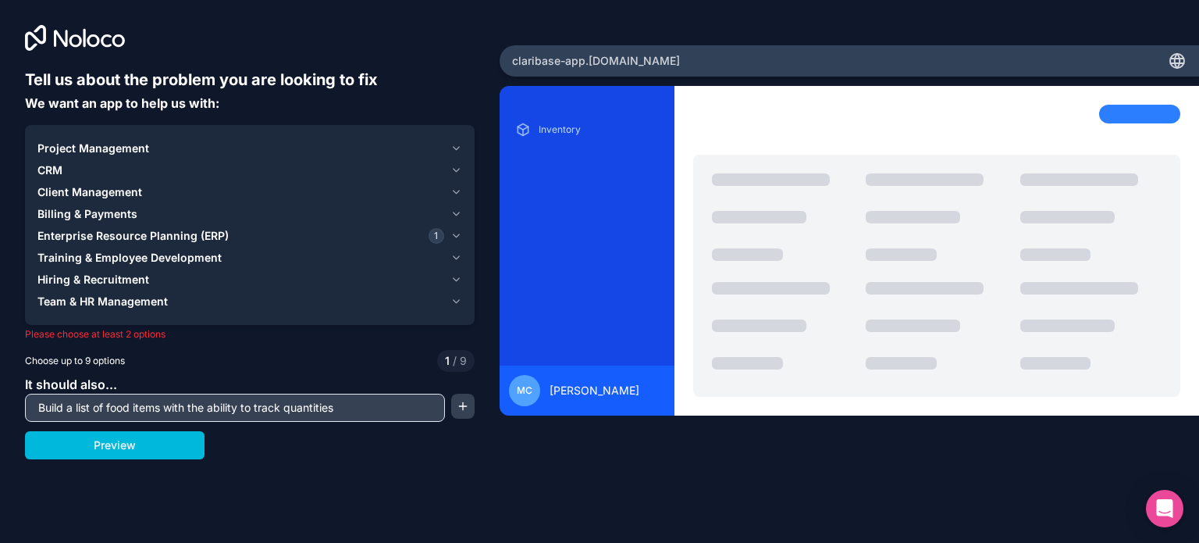
click at [92, 146] on span "Project Management" at bounding box center [93, 149] width 112 height 16
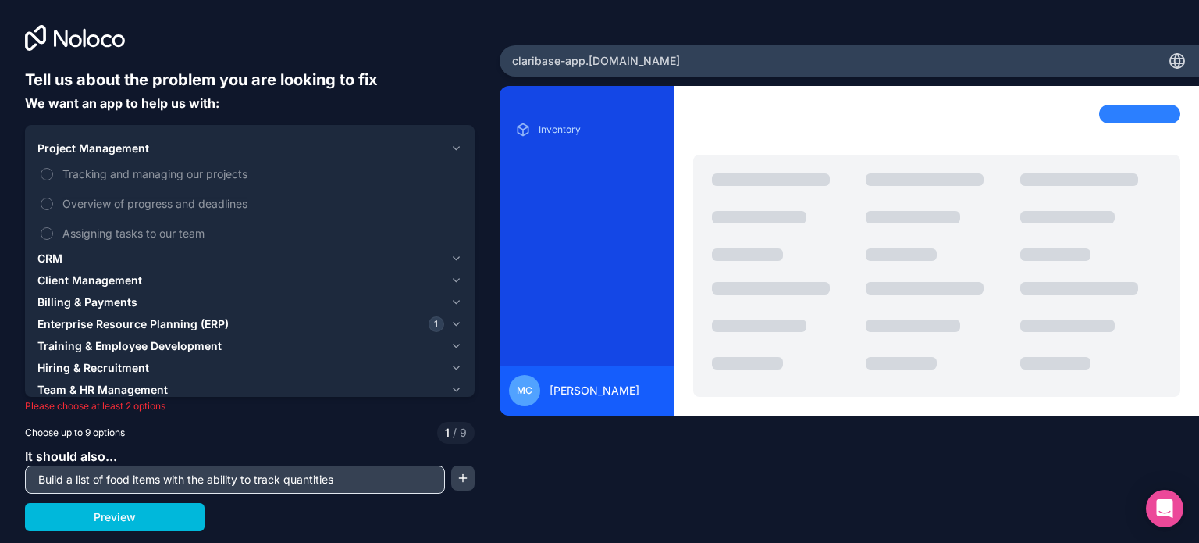
click at [94, 257] on div "CRM" at bounding box center [240, 259] width 407 height 16
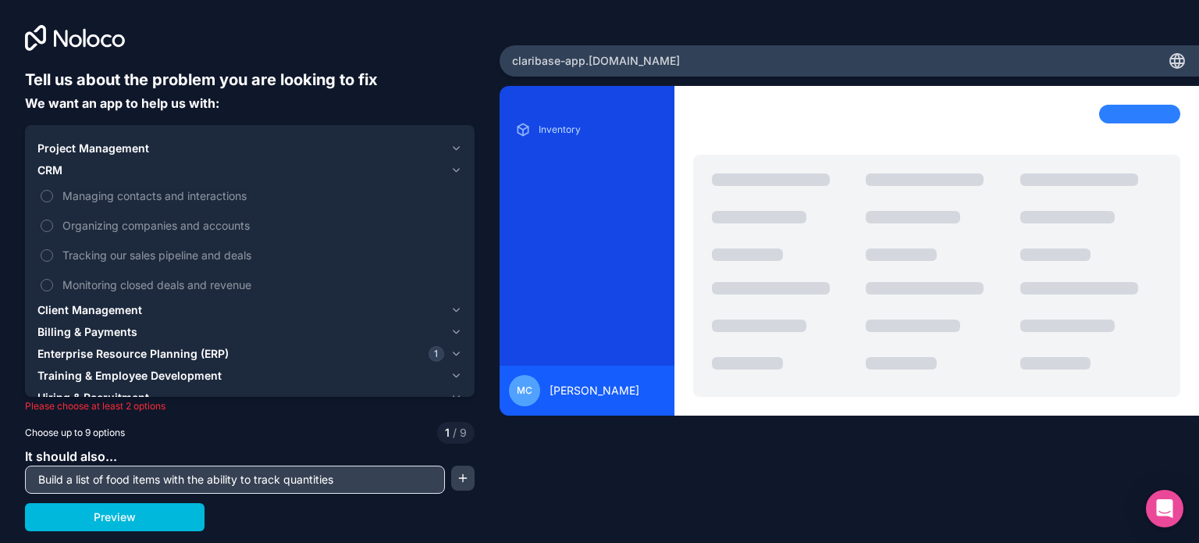
drag, startPoint x: 72, startPoint y: 303, endPoint x: 139, endPoint y: 298, distance: 67.4
click at [73, 303] on span "Client Management" at bounding box center [89, 310] width 105 height 16
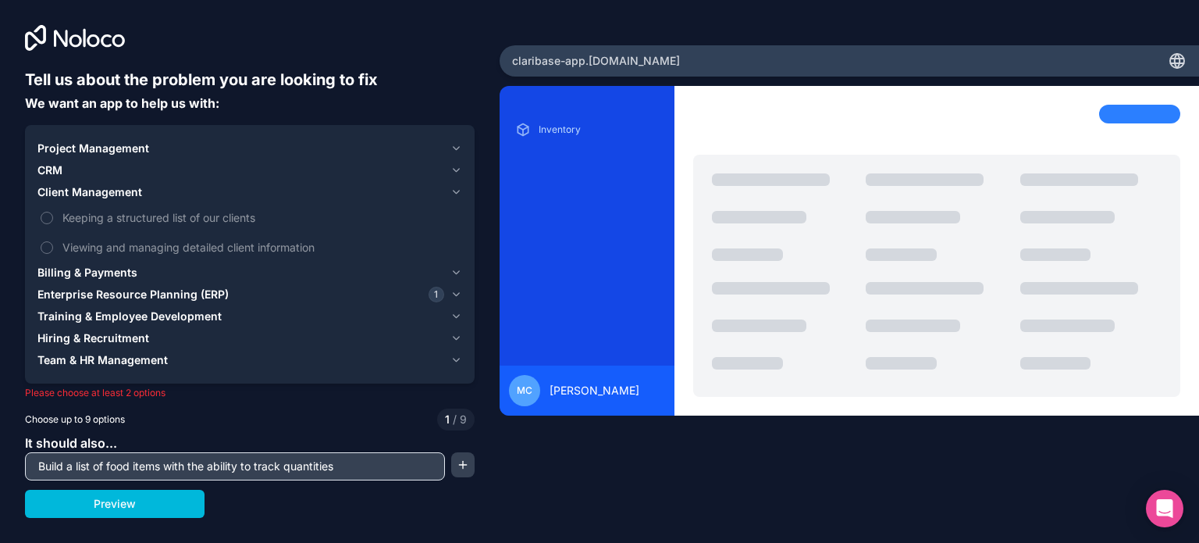
click at [48, 217] on button "Keeping a structured list of our clients" at bounding box center [47, 218] width 12 height 12
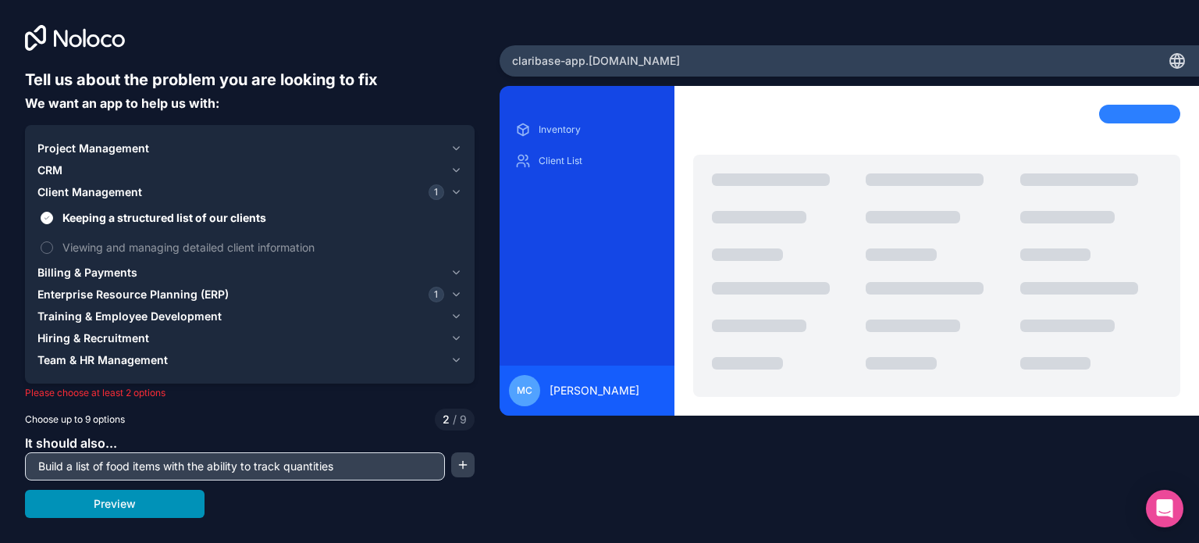
click at [129, 505] on button "Preview" at bounding box center [115, 504] width 180 height 28
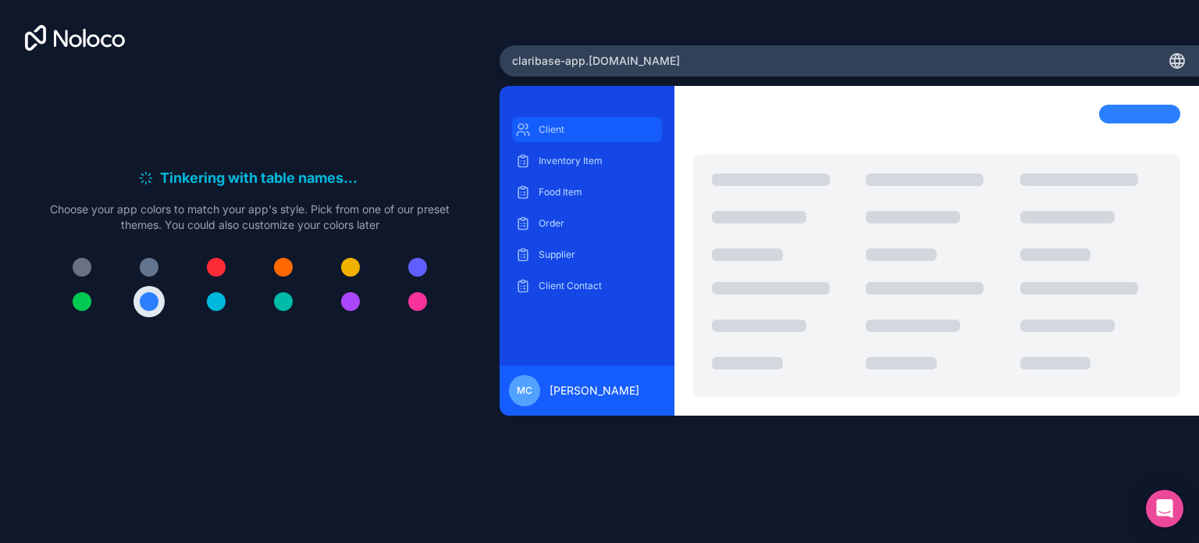
click at [561, 137] on div "Client" at bounding box center [587, 129] width 150 height 25
click at [558, 171] on div "Inventory Item" at bounding box center [587, 160] width 150 height 25
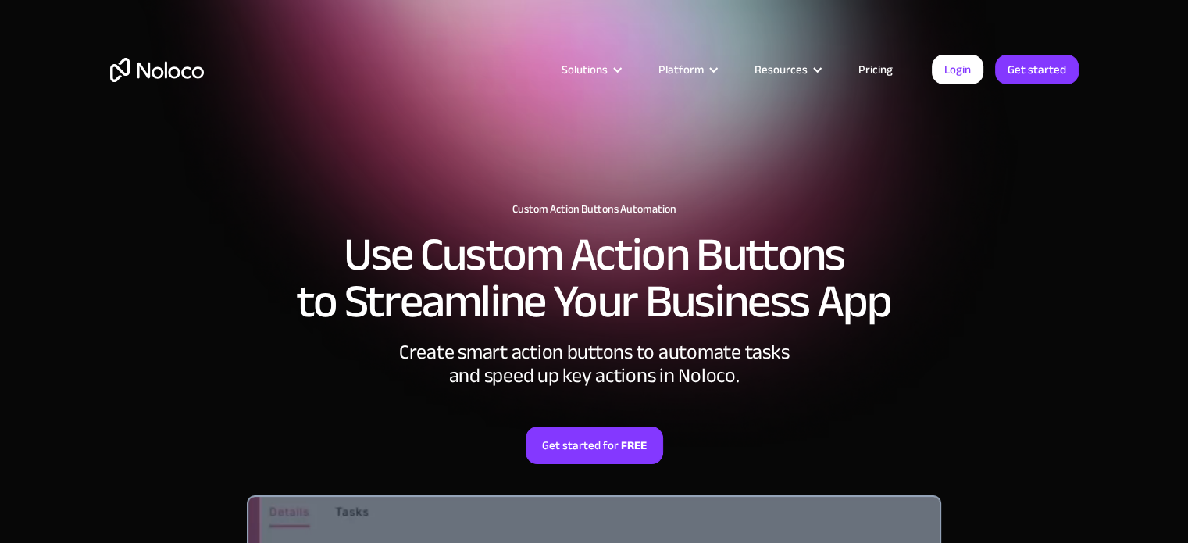
click at [162, 75] on img "home" at bounding box center [157, 70] width 94 height 24
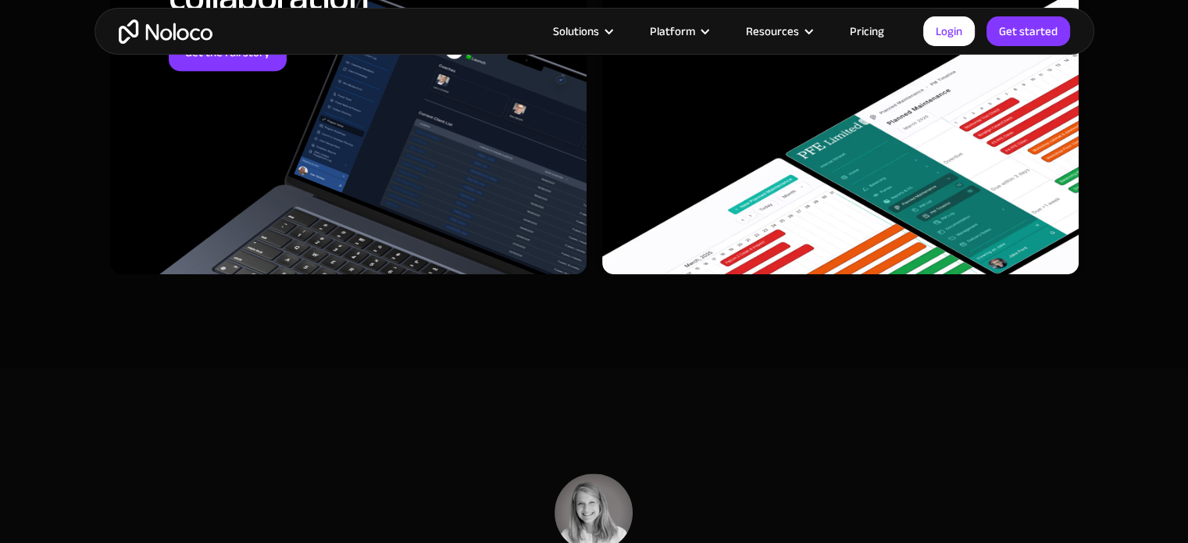
scroll to position [2733, 0]
